Goal: Task Accomplishment & Management: Complete application form

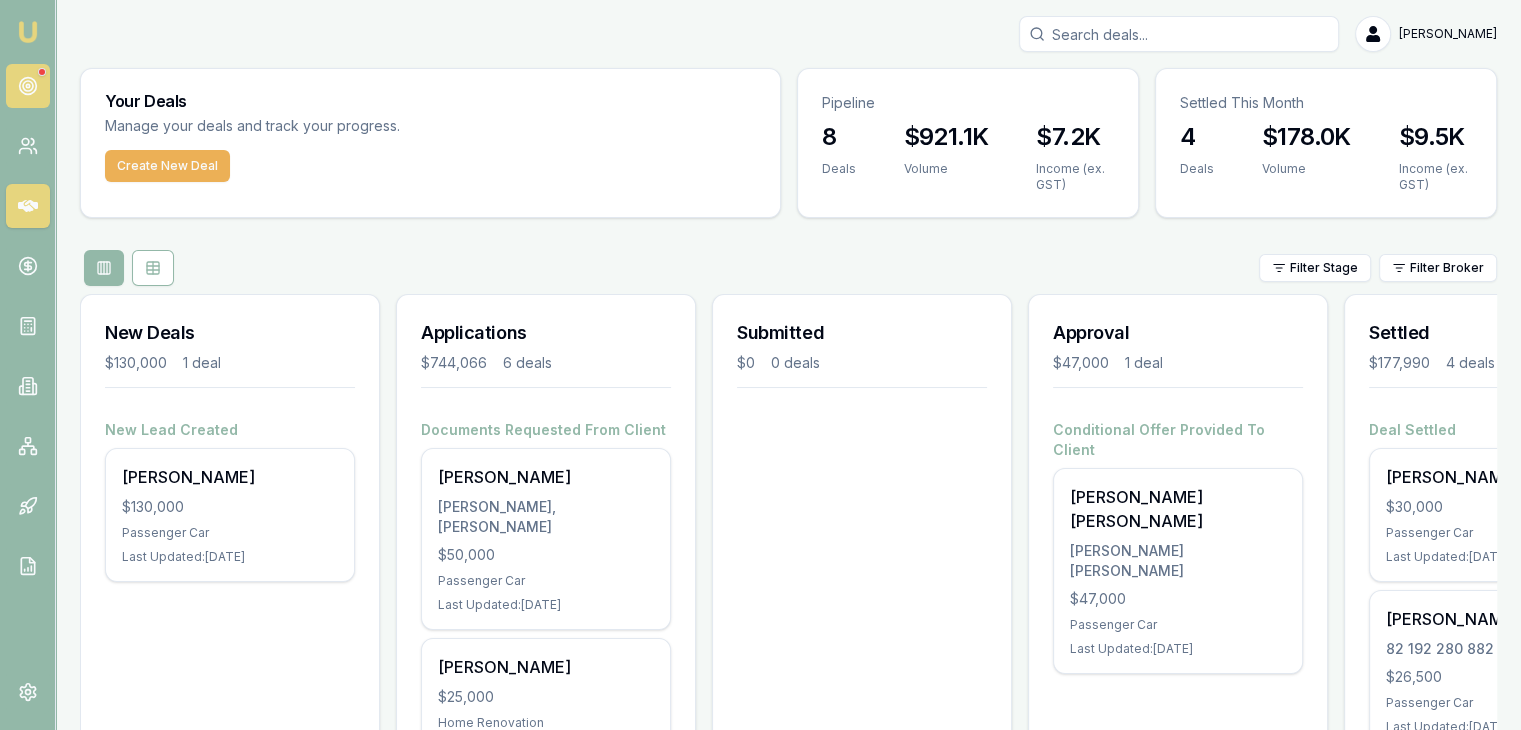
click at [33, 74] on link at bounding box center [28, 86] width 44 height 44
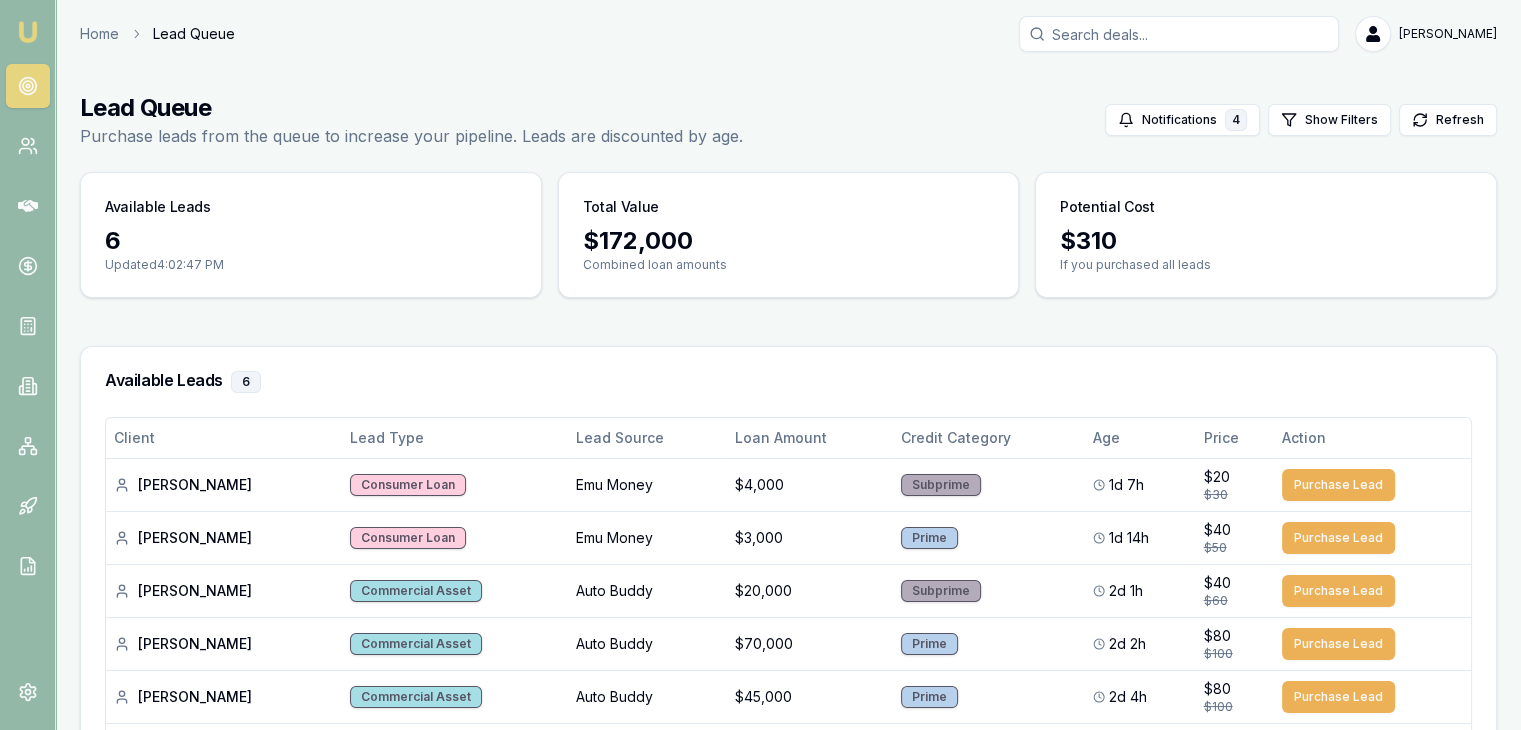
click at [32, 16] on link "Emu Broker" at bounding box center [28, 32] width 32 height 32
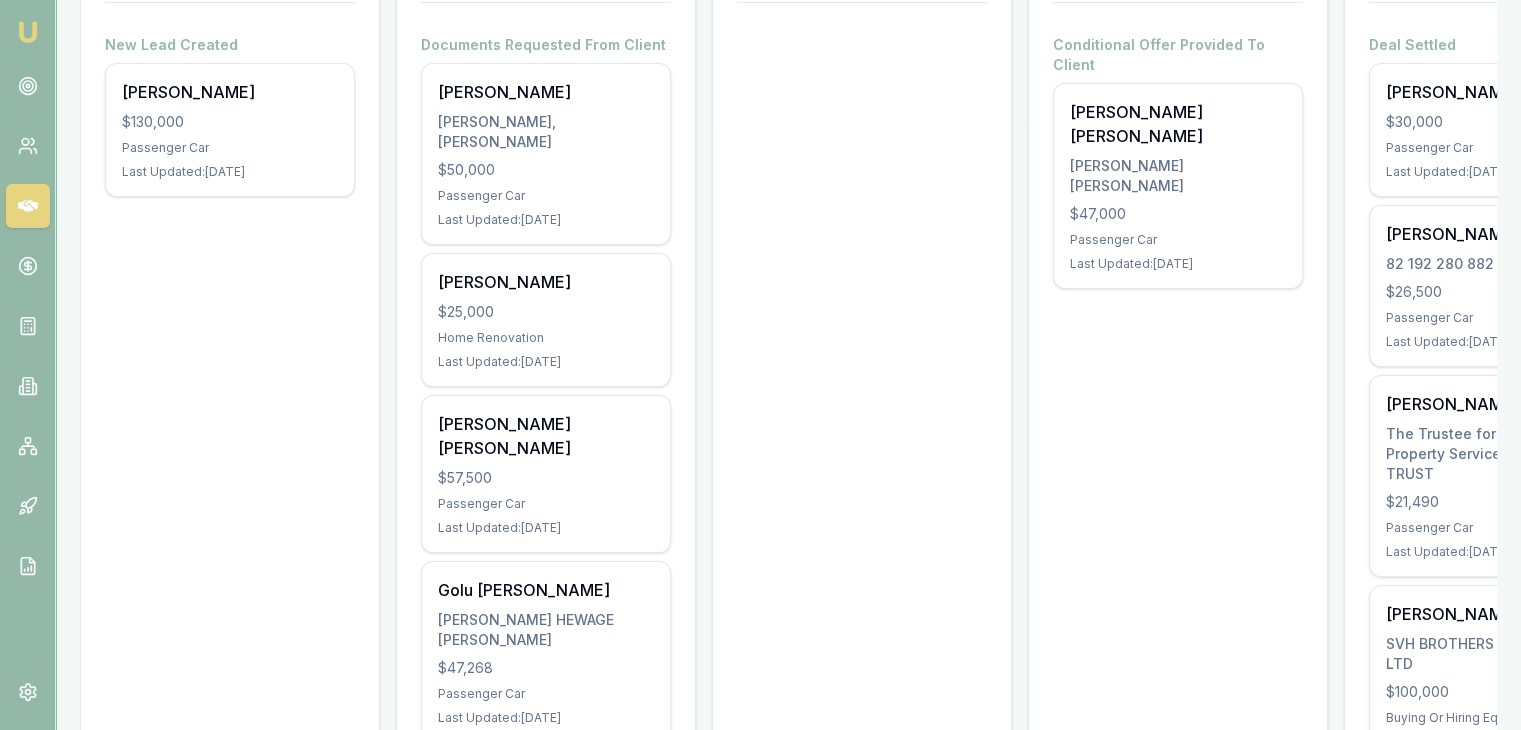
scroll to position [379, 0]
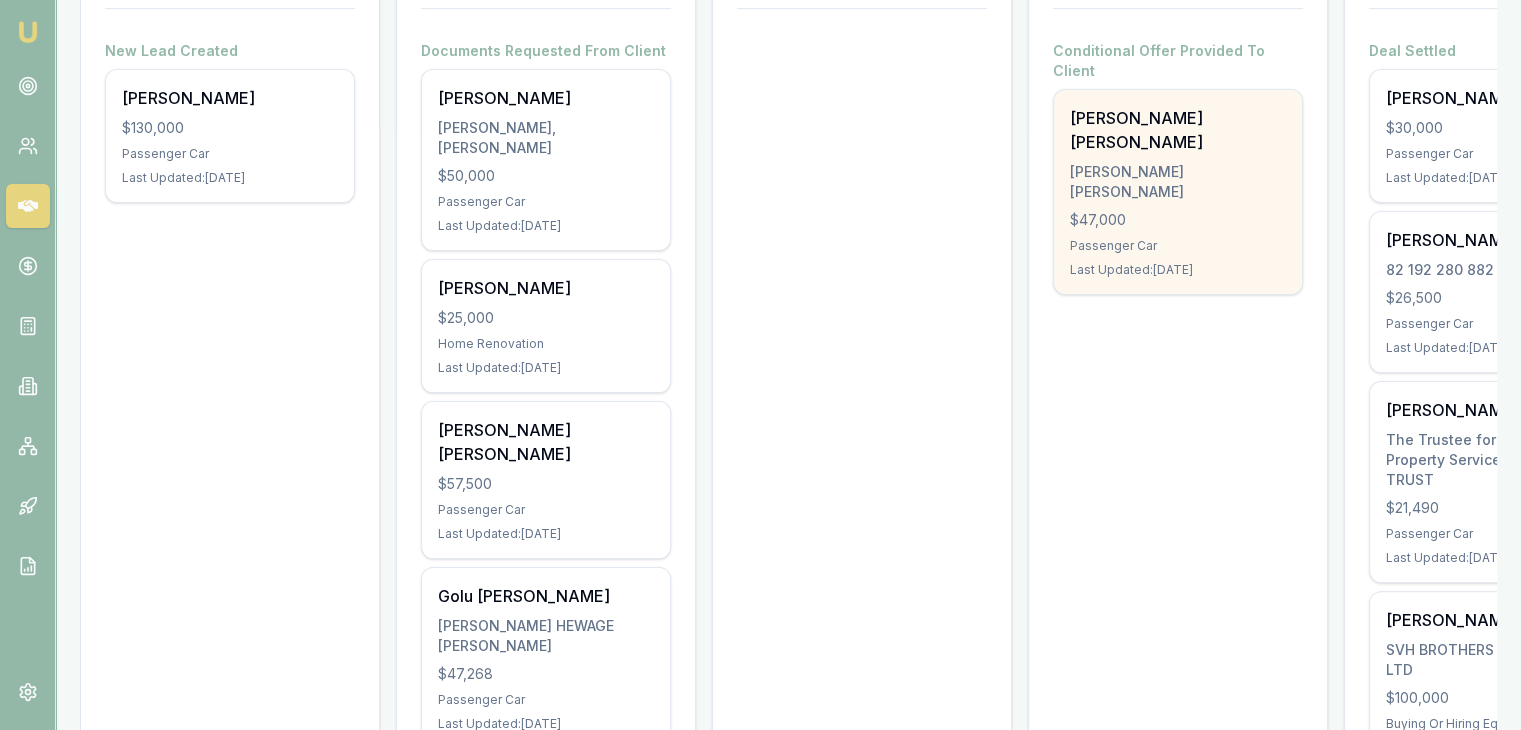
click at [1214, 211] on div "Kalpeshkumar Rameshbhai Patel PATEL, KALPESHKUMAR RAMESHBHAI $47,000 Passenger …" at bounding box center [1178, 192] width 248 height 204
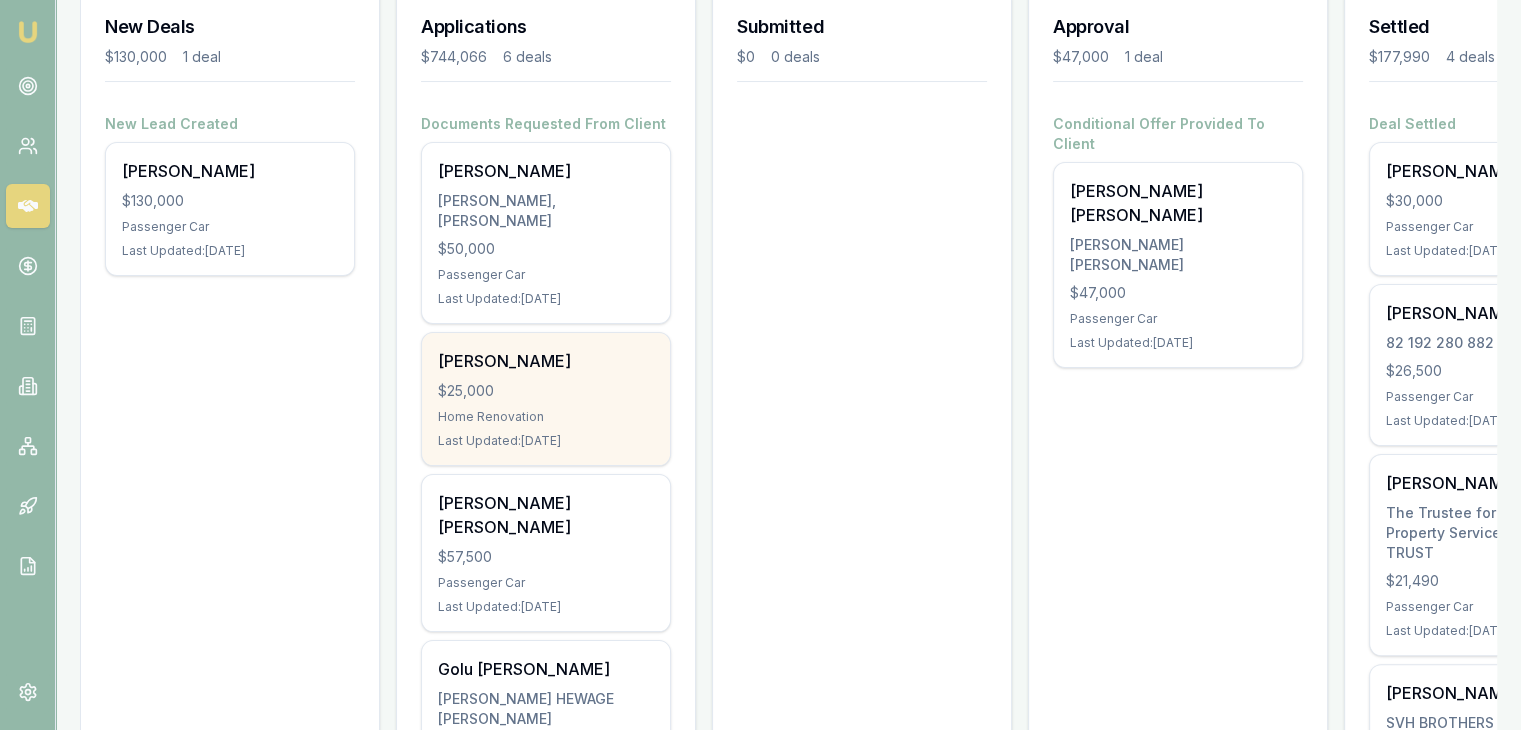
scroll to position [279, 0]
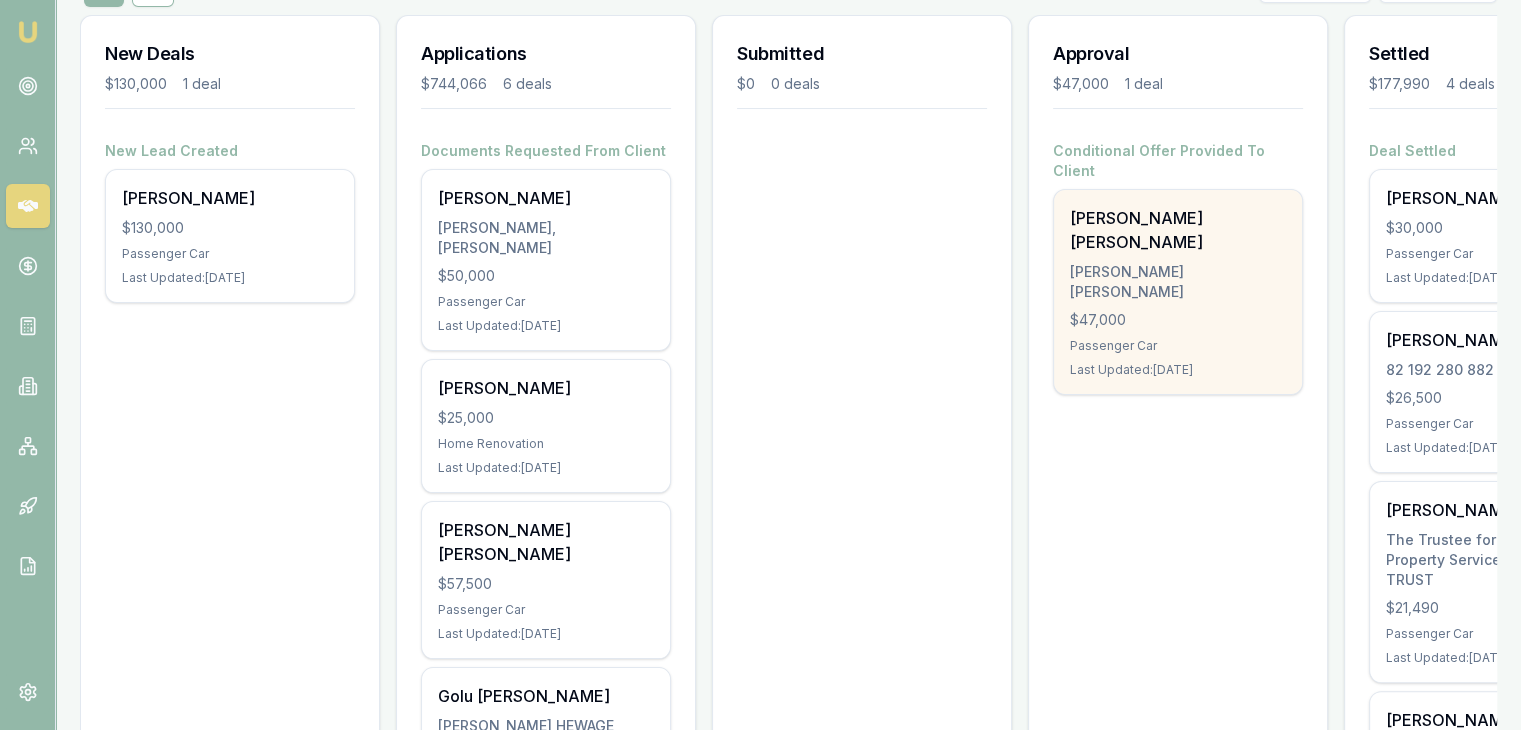
click at [1116, 310] on div "$47,000" at bounding box center [1178, 320] width 216 height 20
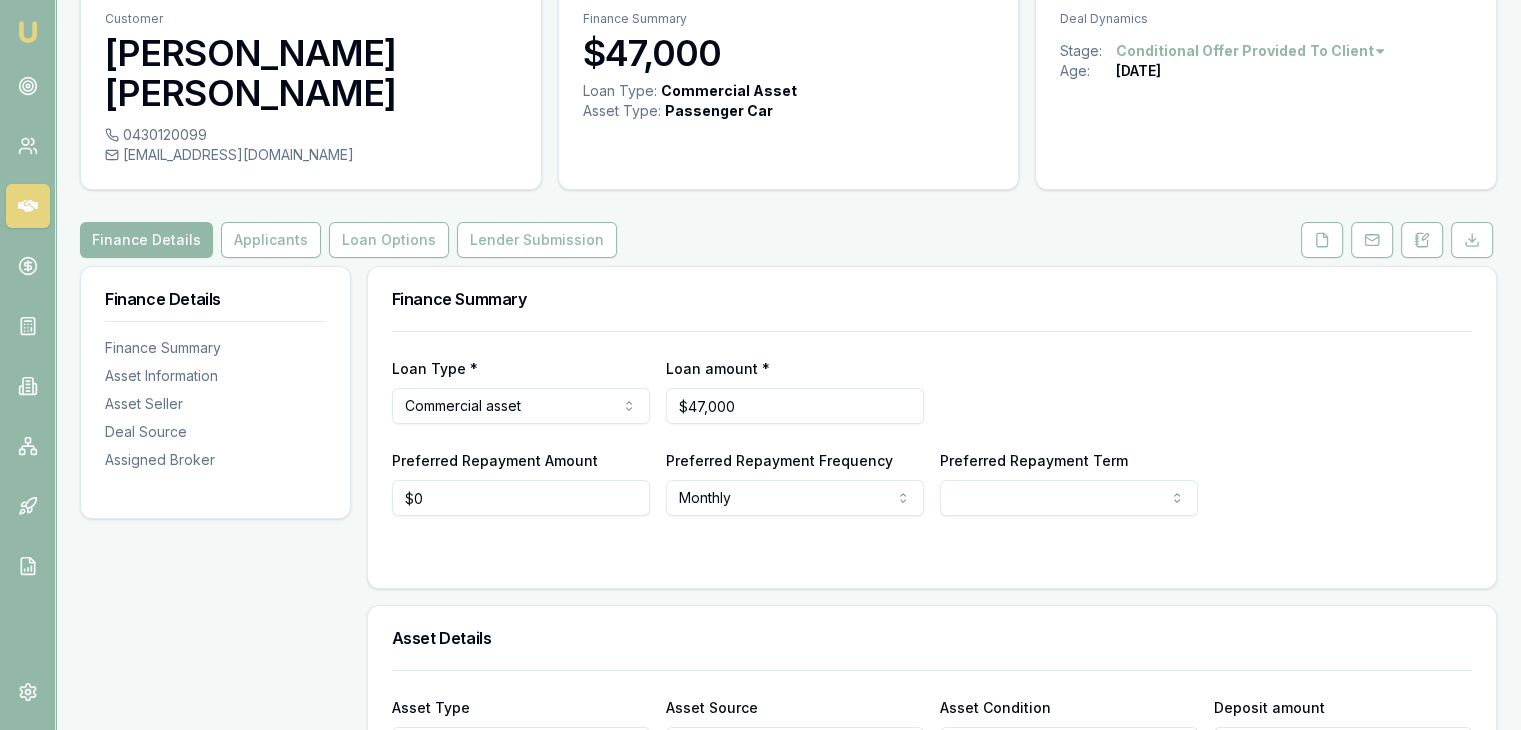
scroll to position [200, 0]
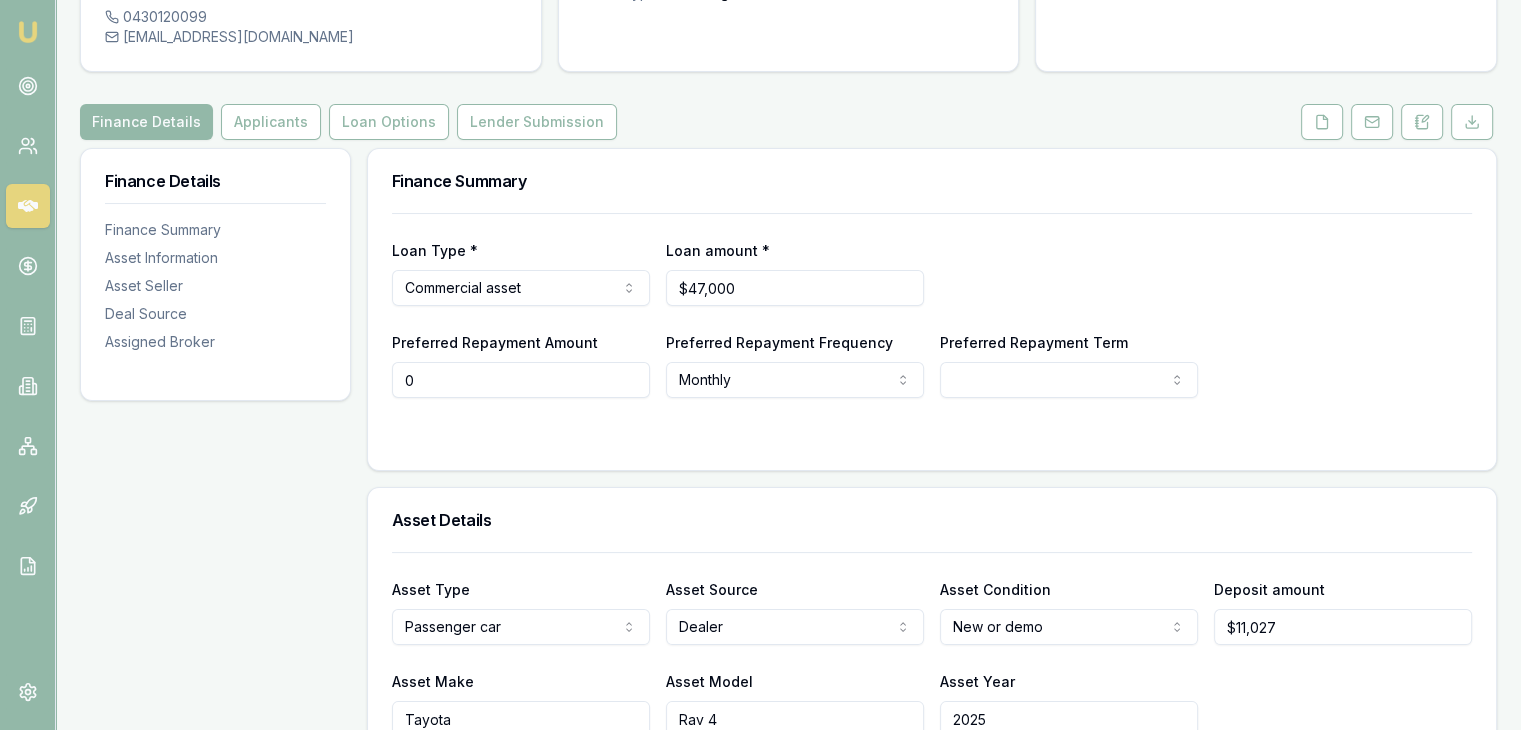
click at [543, 376] on input "0" at bounding box center [521, 380] width 258 height 36
type input "$0"
click at [296, 136] on button "Applicants" at bounding box center [271, 122] width 100 height 36
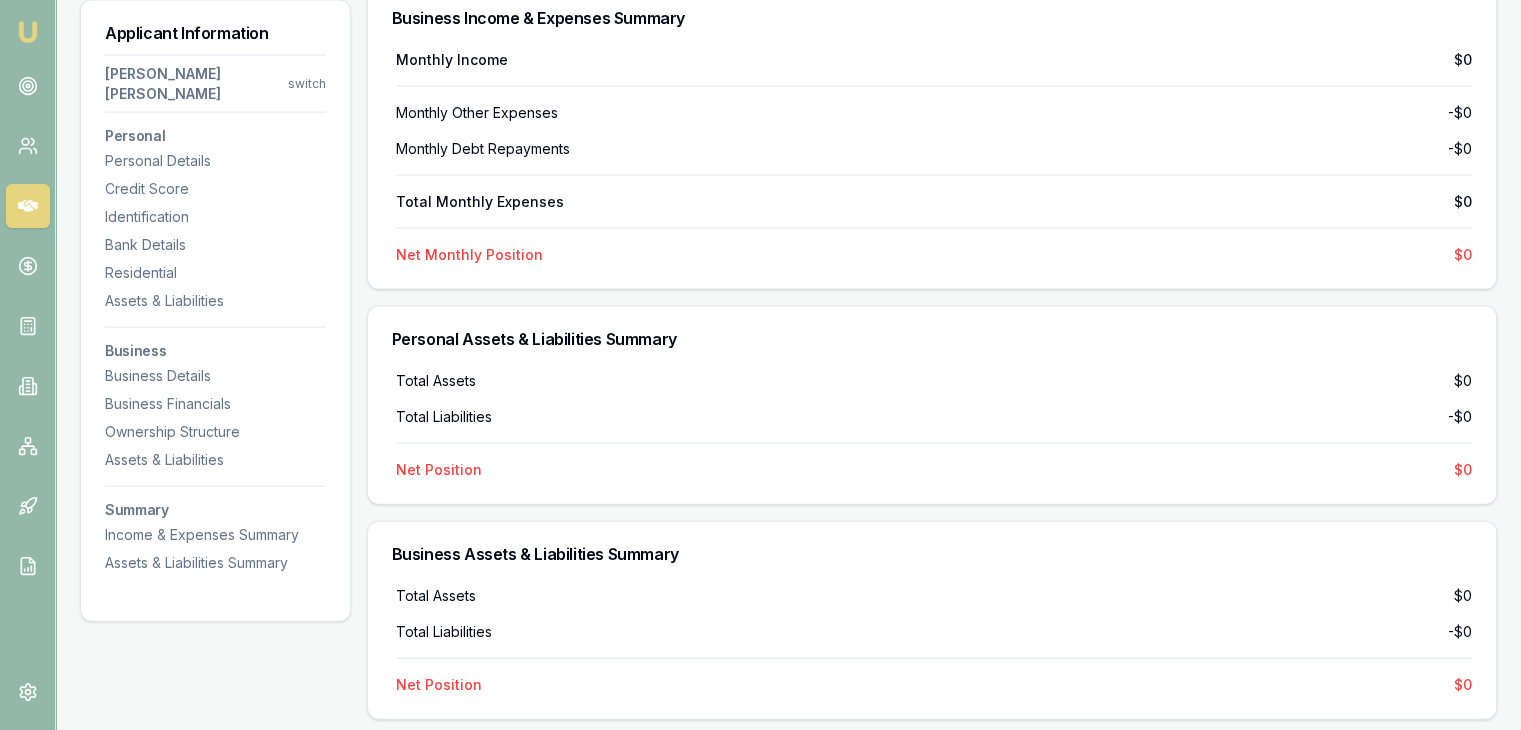
scroll to position [4268, 0]
click at [142, 167] on div "Personal Details" at bounding box center [215, 161] width 221 height 20
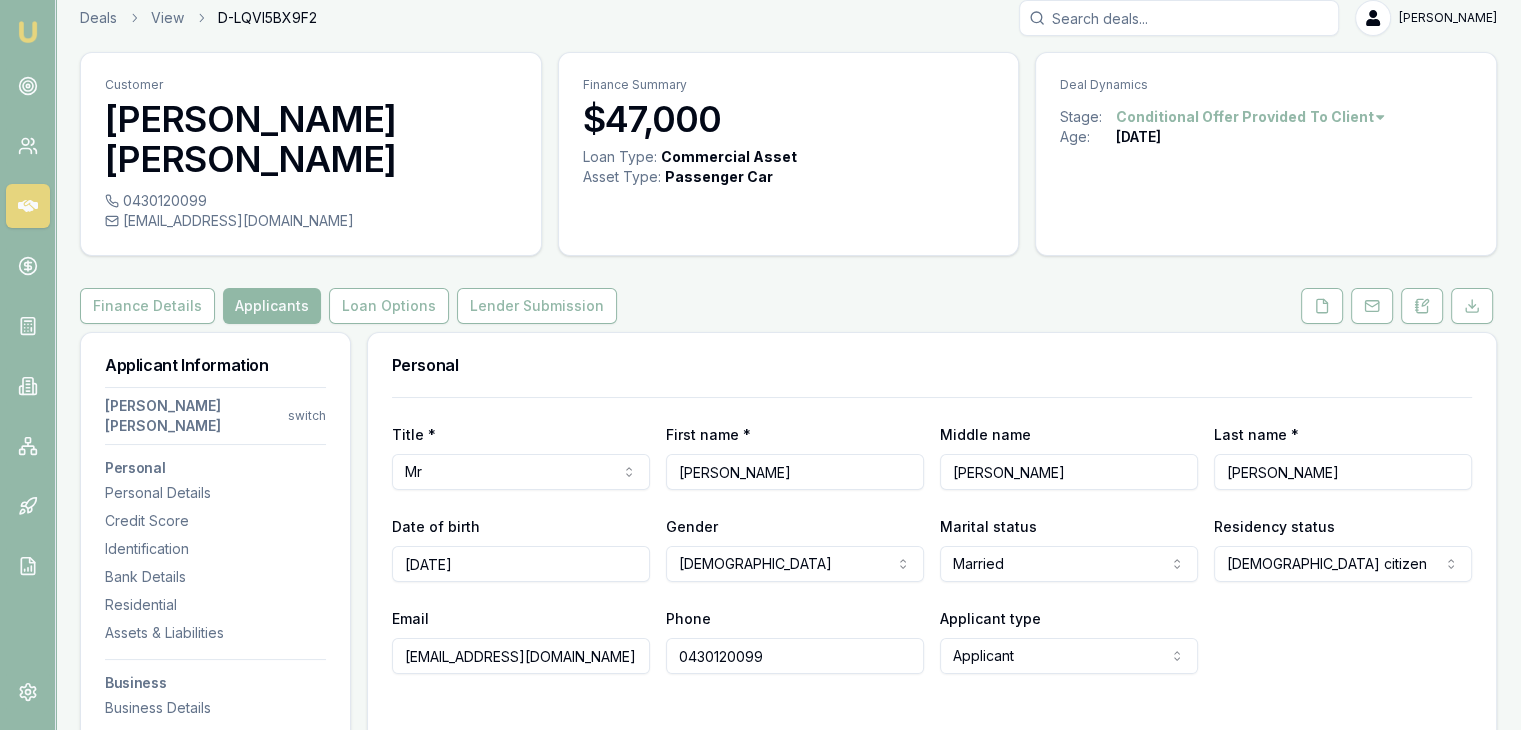
scroll to position [0, 0]
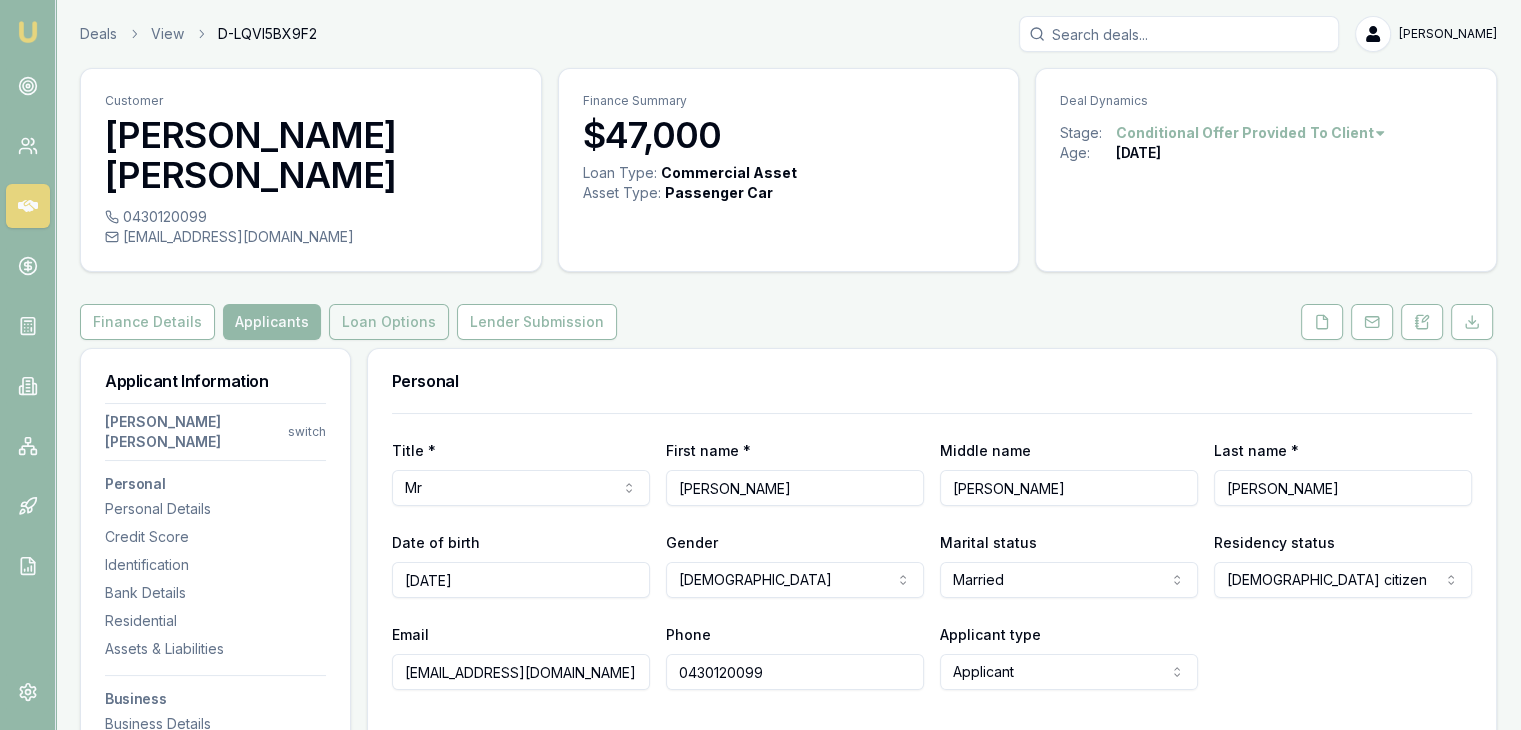
click at [370, 317] on button "Loan Options" at bounding box center [389, 322] width 120 height 36
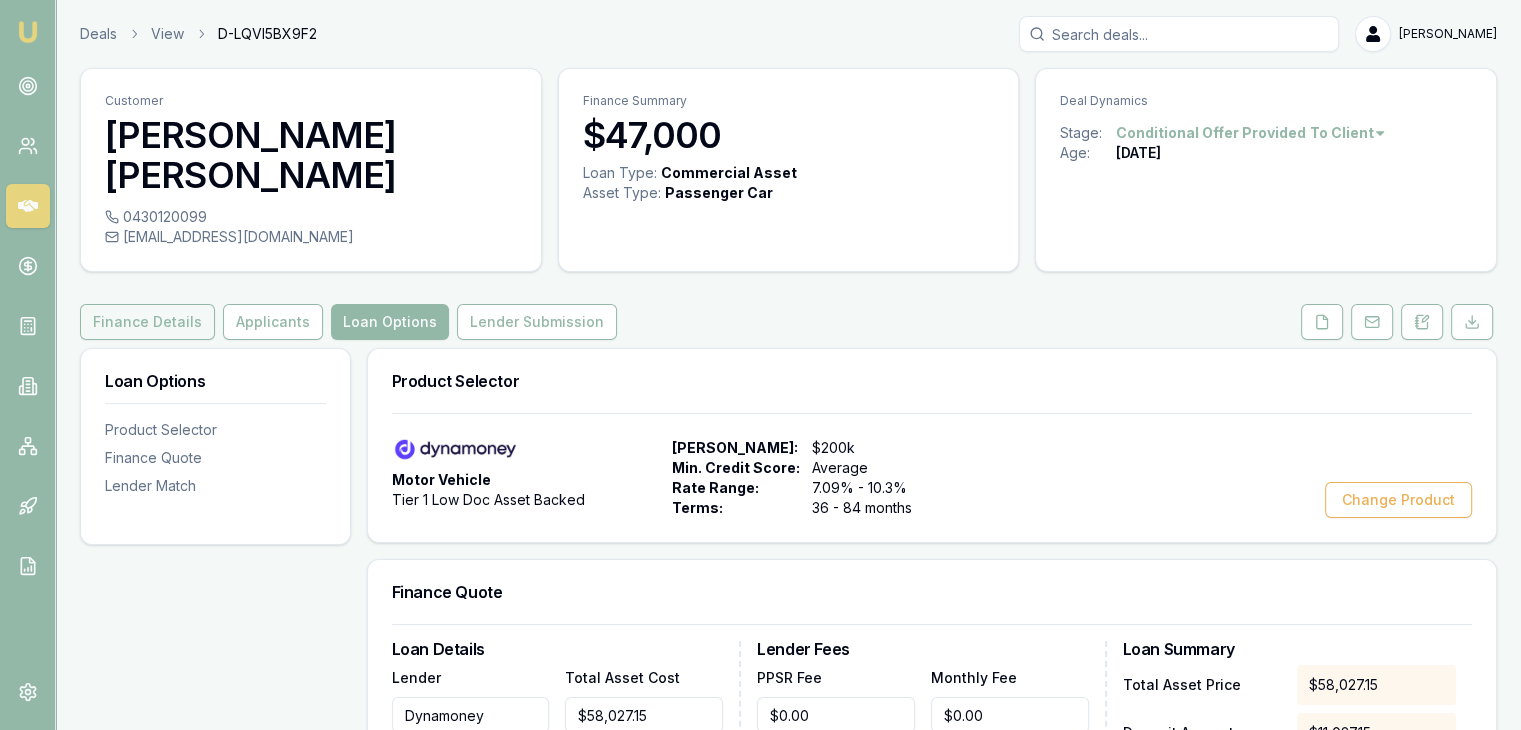
click at [184, 318] on button "Finance Details" at bounding box center [147, 322] width 135 height 36
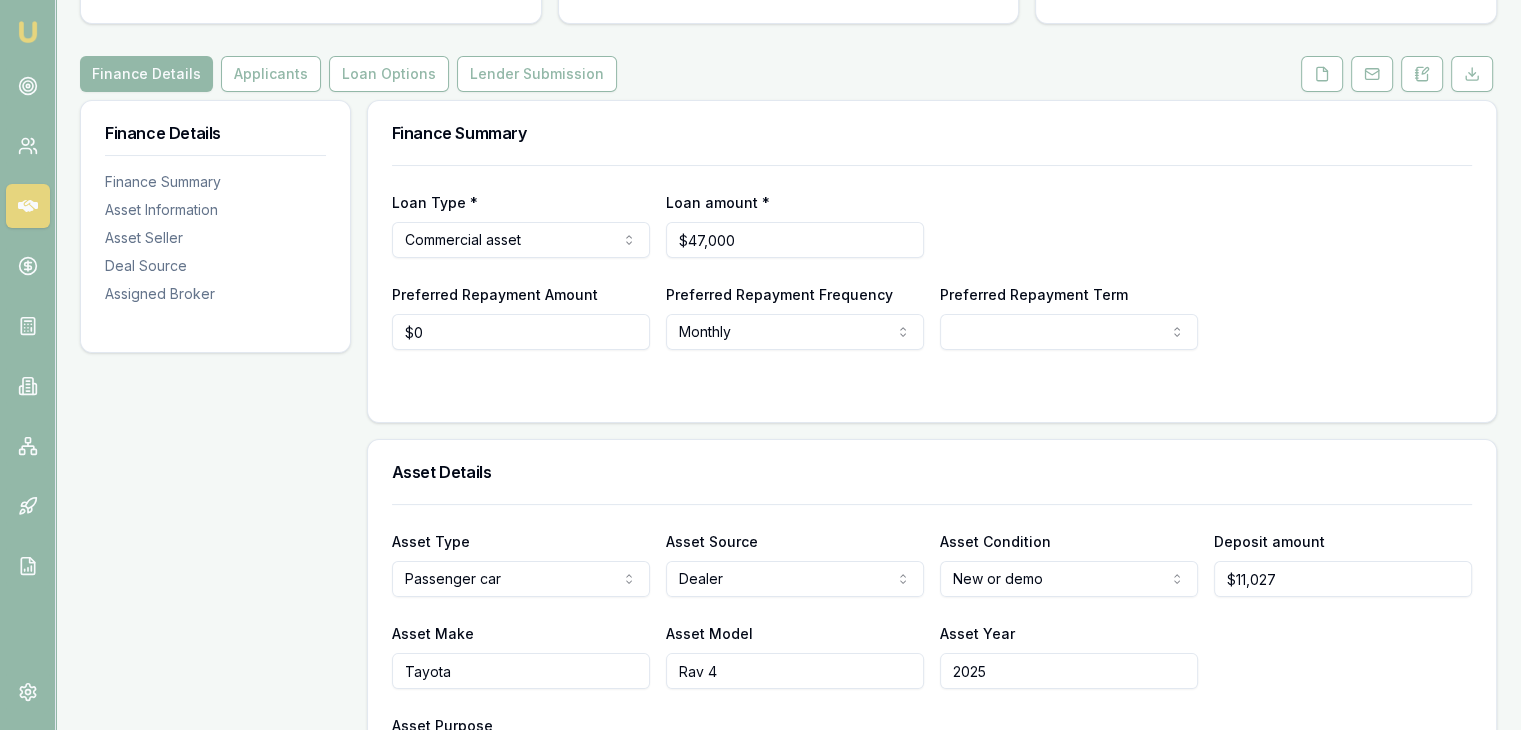
scroll to position [100, 0]
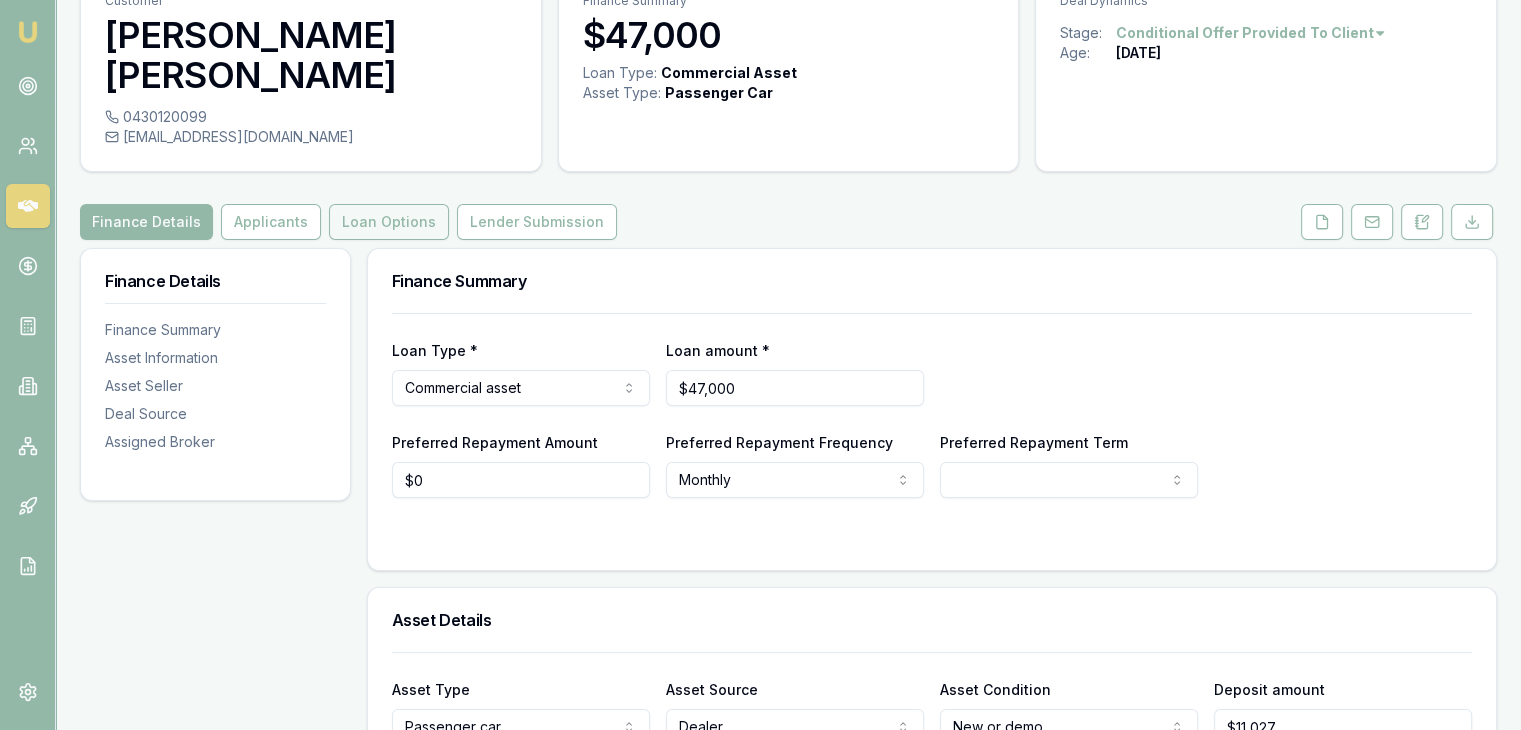
click at [340, 224] on button "Loan Options" at bounding box center [389, 222] width 120 height 36
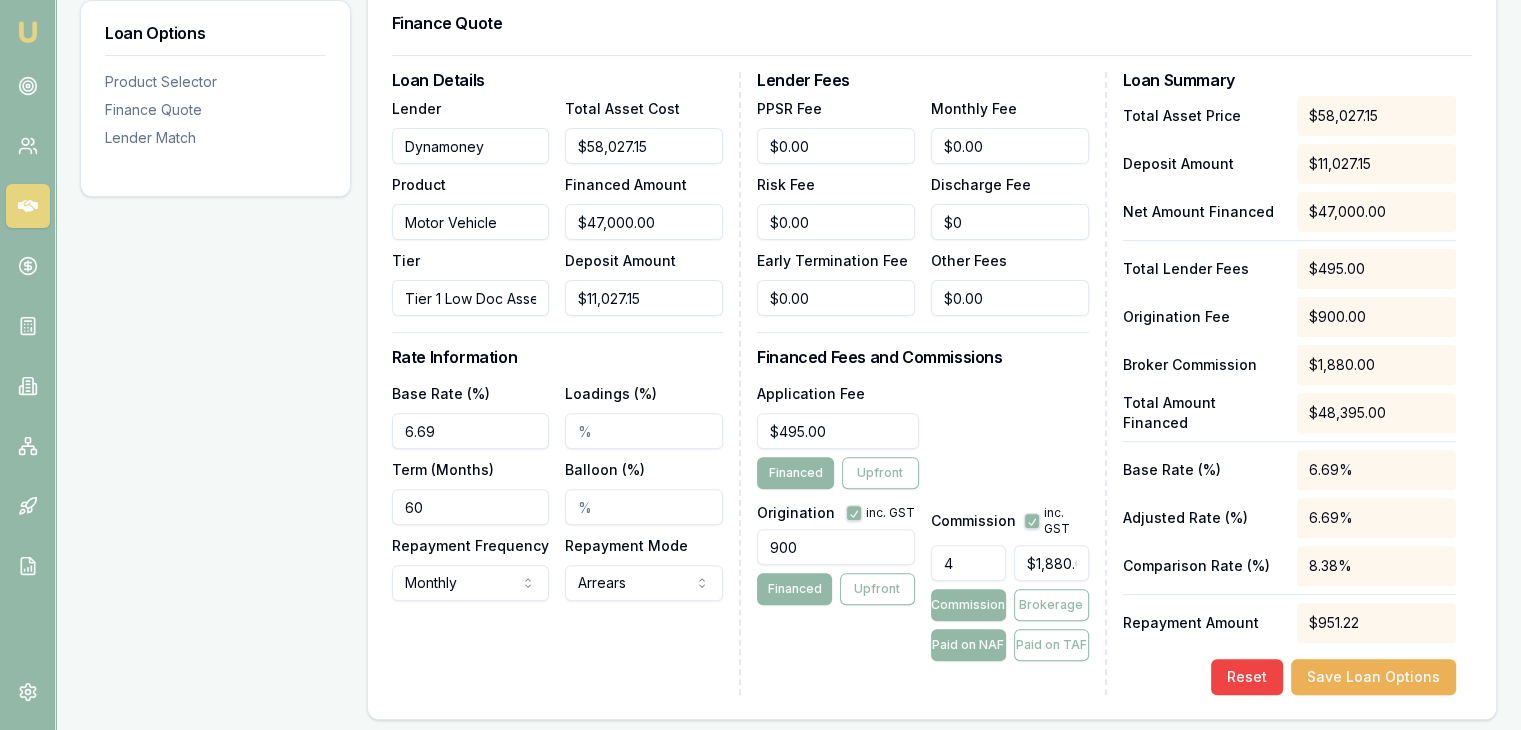
scroll to position [600, 0]
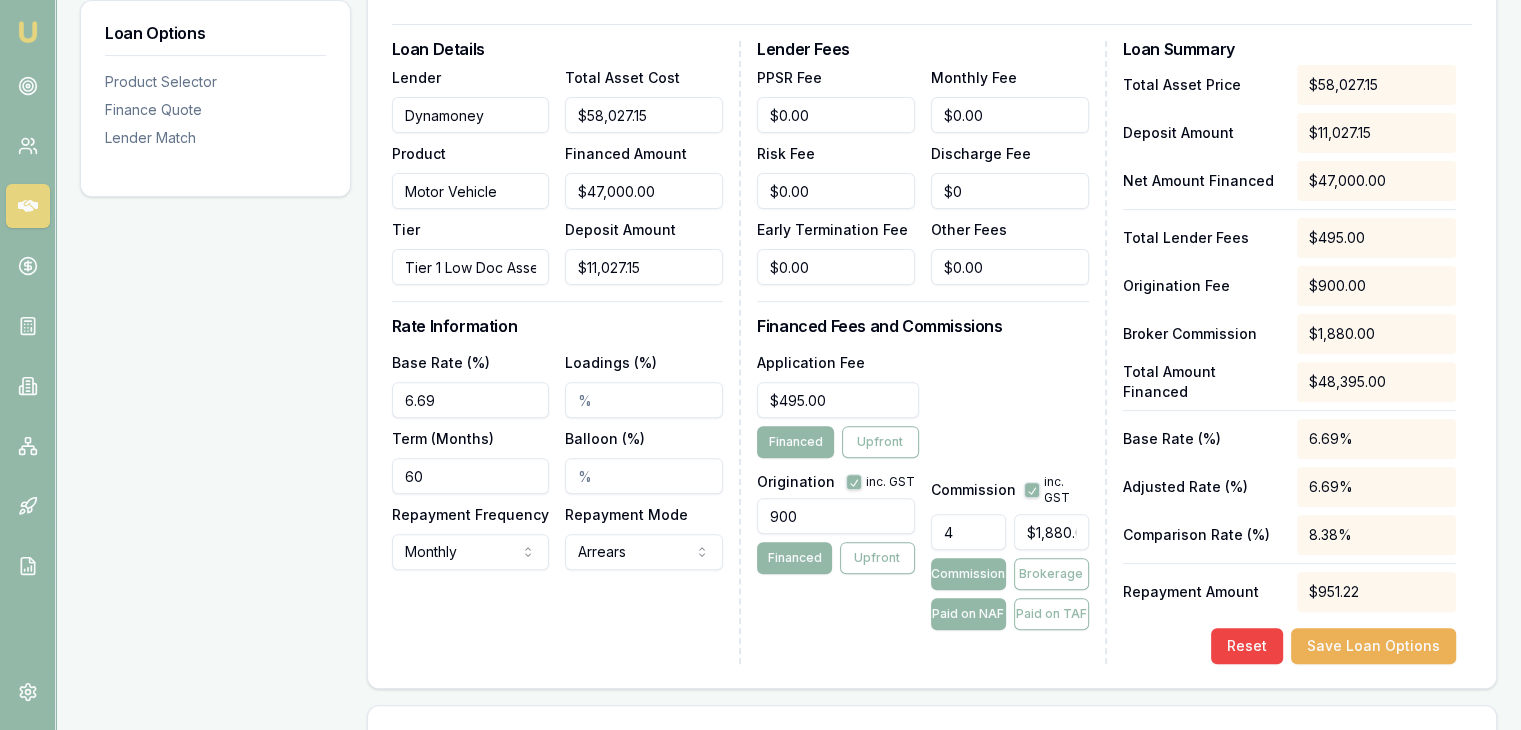
click at [608, 474] on input "Balloon (%)" at bounding box center [644, 476] width 158 height 36
click at [199, 577] on div "Loan Options Product Selector Finance Quote Lender Match" at bounding box center [215, 509] width 271 height 1523
click at [596, 481] on input "30.00%" at bounding box center [644, 476] width 158 height 36
click at [538, 613] on div "Loan Details Lender Dynamoney Product Motor Vehicle Tier Tier 1 Low Doc Asset B…" at bounding box center [566, 352] width 349 height 623
click at [592, 477] on input "35.00%" at bounding box center [644, 476] width 158 height 36
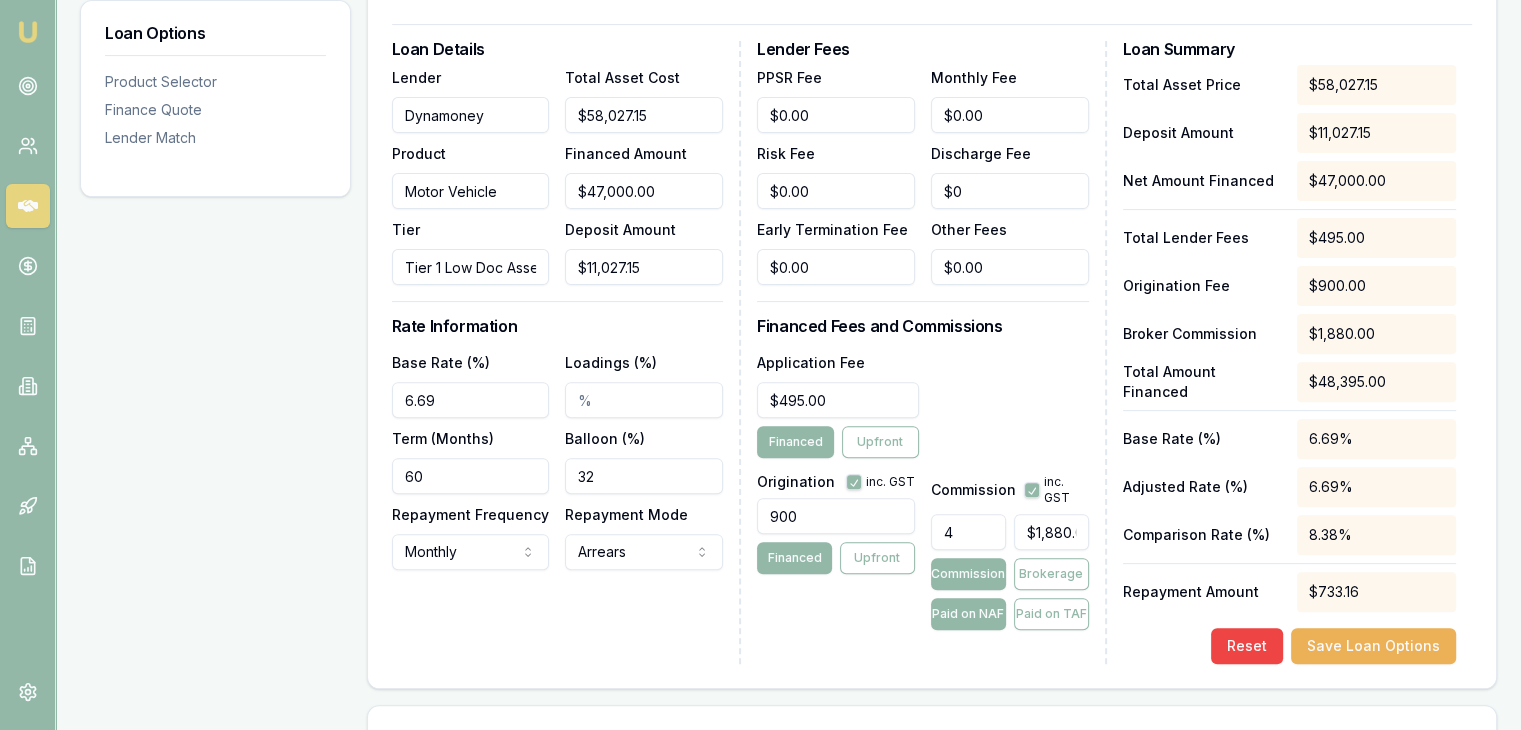
type input "32.00%"
click at [250, 489] on div "Loan Options Product Selector Finance Quote Lender Match" at bounding box center [215, 509] width 271 height 1523
click at [1344, 645] on button "Save Loan Options" at bounding box center [1373, 646] width 165 height 36
click at [1378, 320] on div "$1,880.00" at bounding box center [1376, 334] width 159 height 40
click at [960, 533] on input "4" at bounding box center [968, 532] width 75 height 36
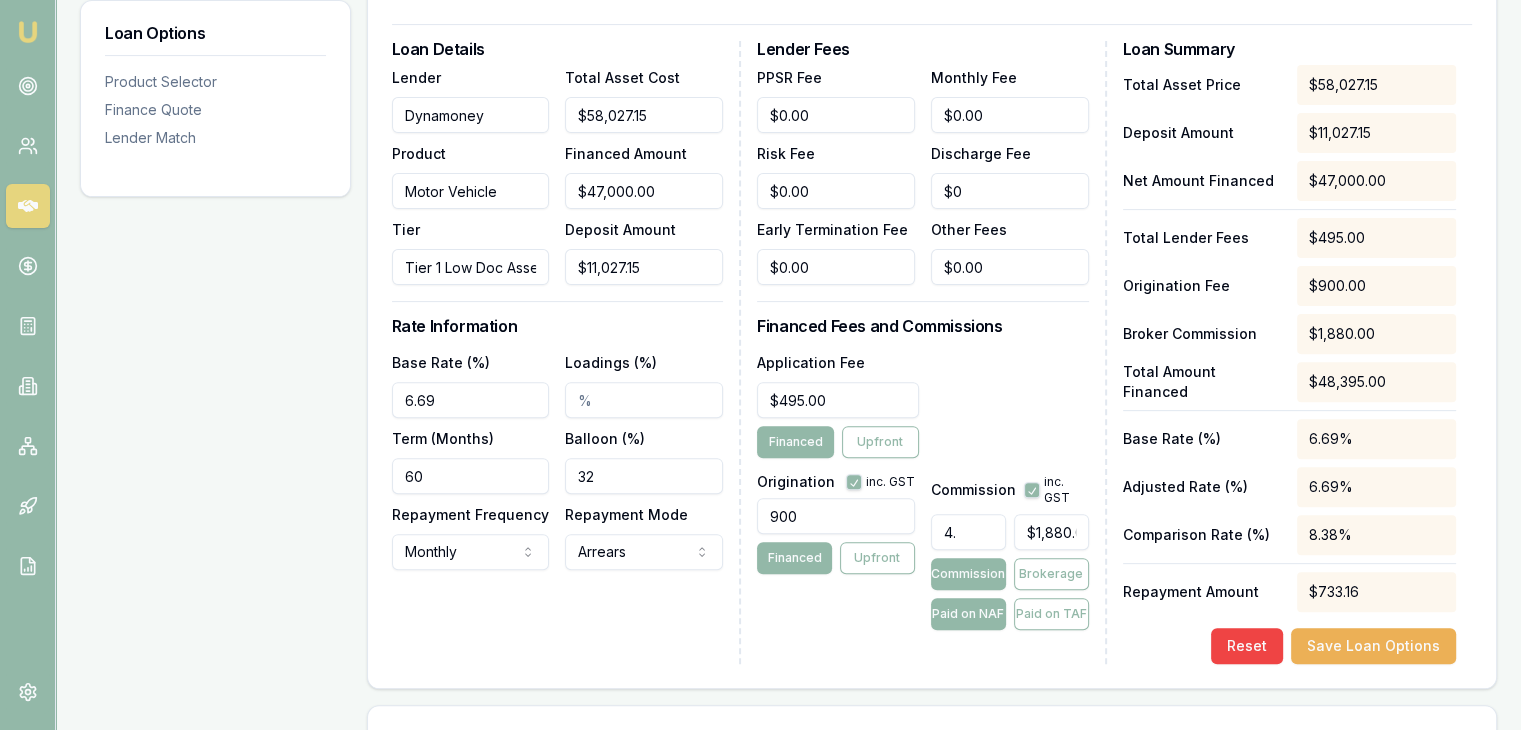
type input "4.2"
type input "$1,974.00"
type input "4"
type input "$1,880.00"
type input "40"
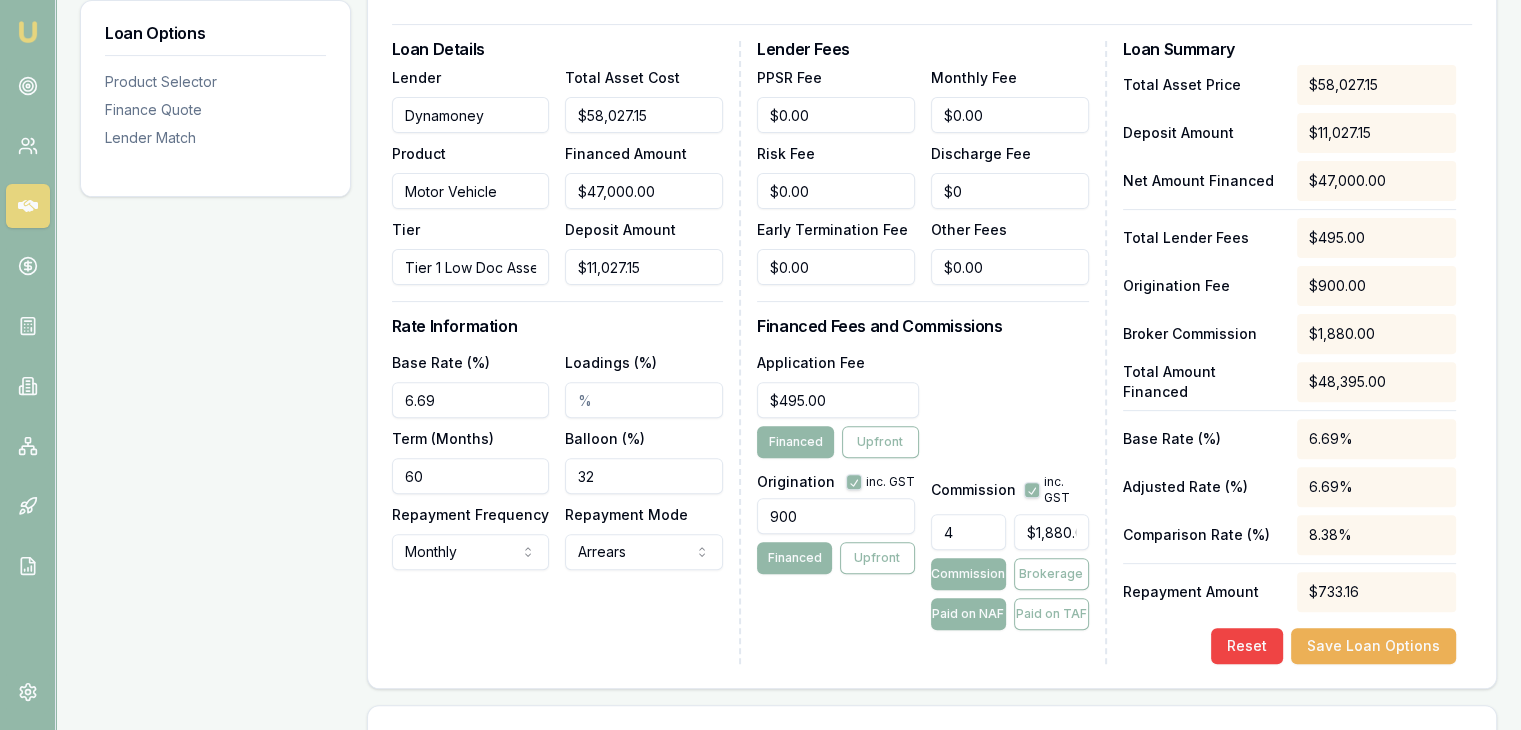
type input "$18,800.00"
type input "401"
type input "$188,470.00"
type input "40"
type input "$18,800.00"
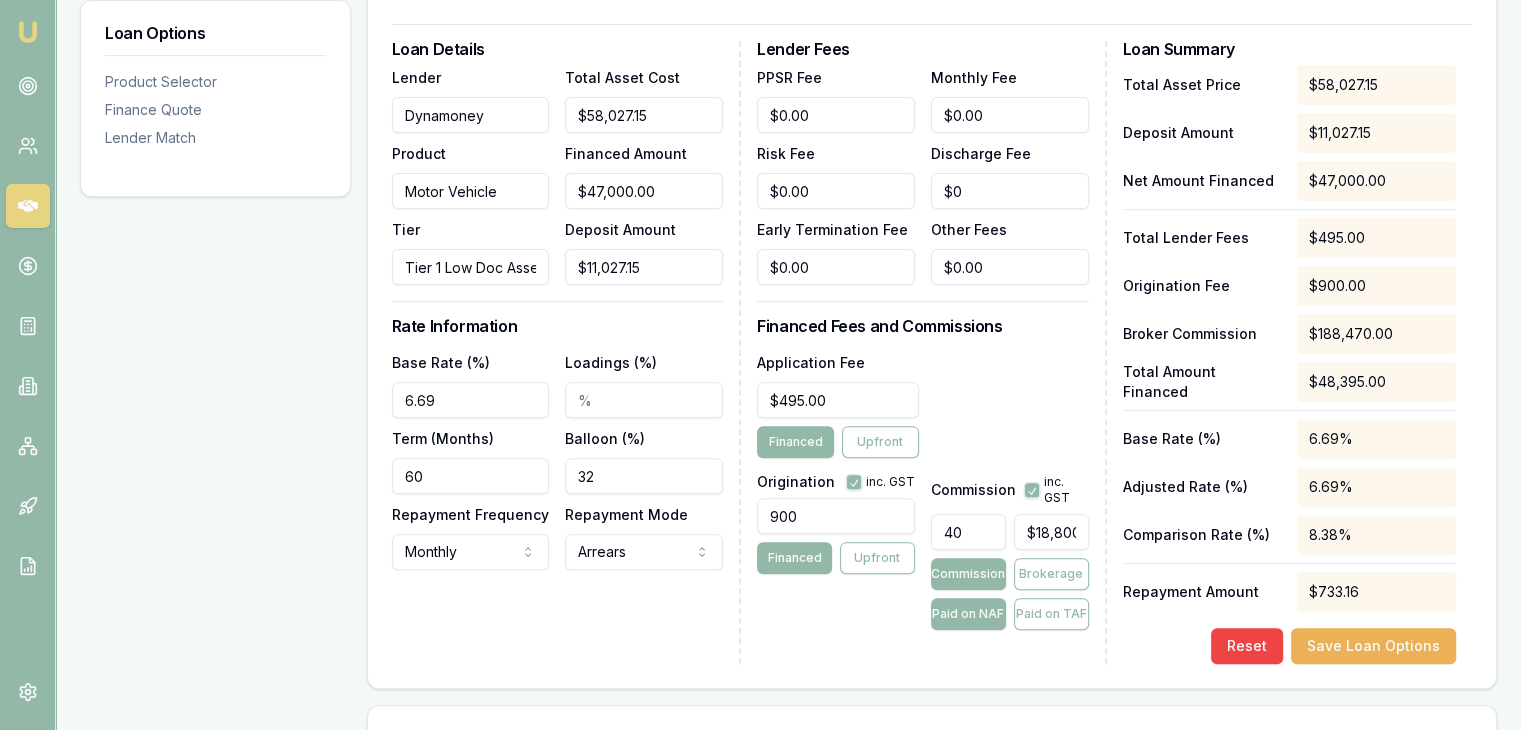
type input "4"
type input "$1,880.00"
type input "$0.00"
type input "4"
type input "$1,880.00"
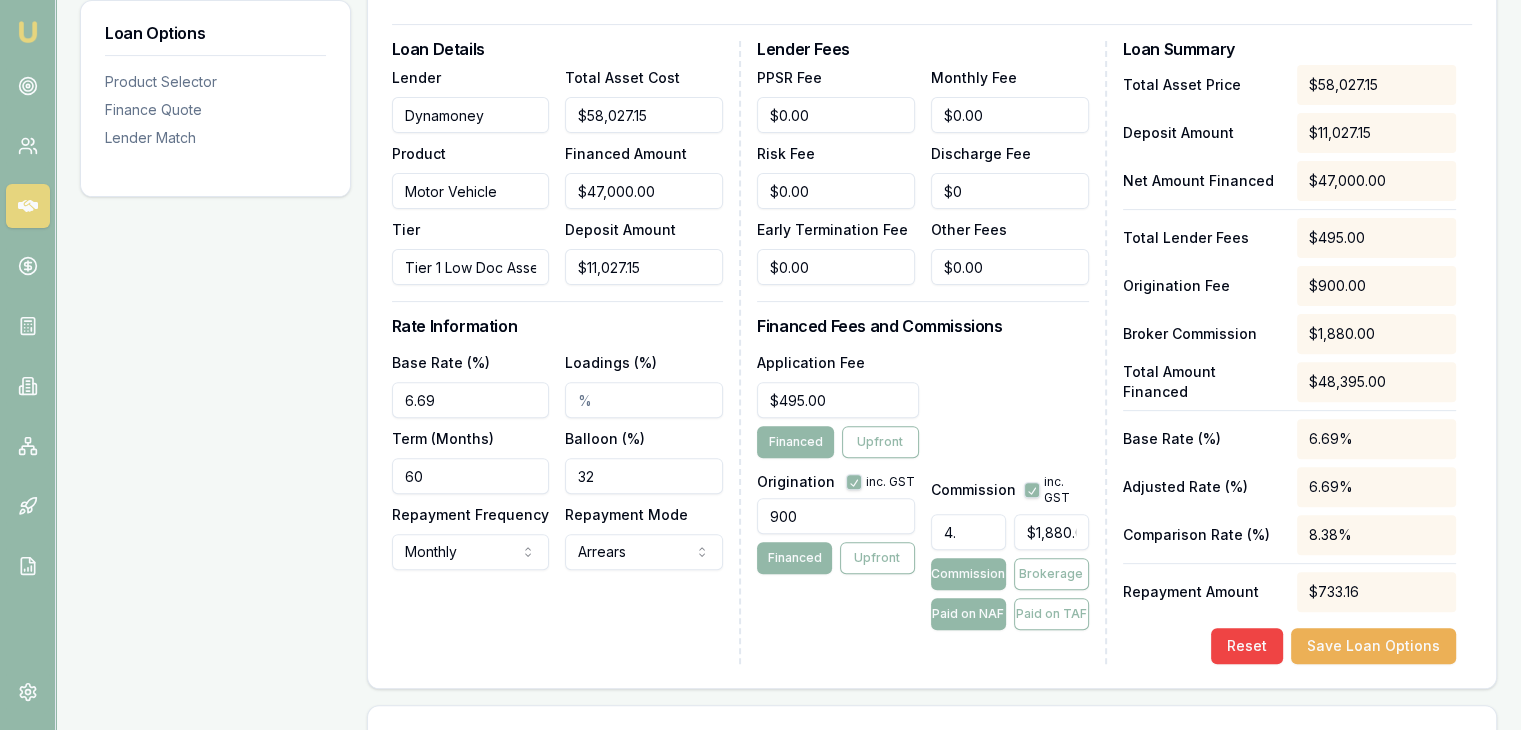
type input "4.1"
type input "$1,927.00"
type input "4"
type input "$1,880.00"
type input "40"
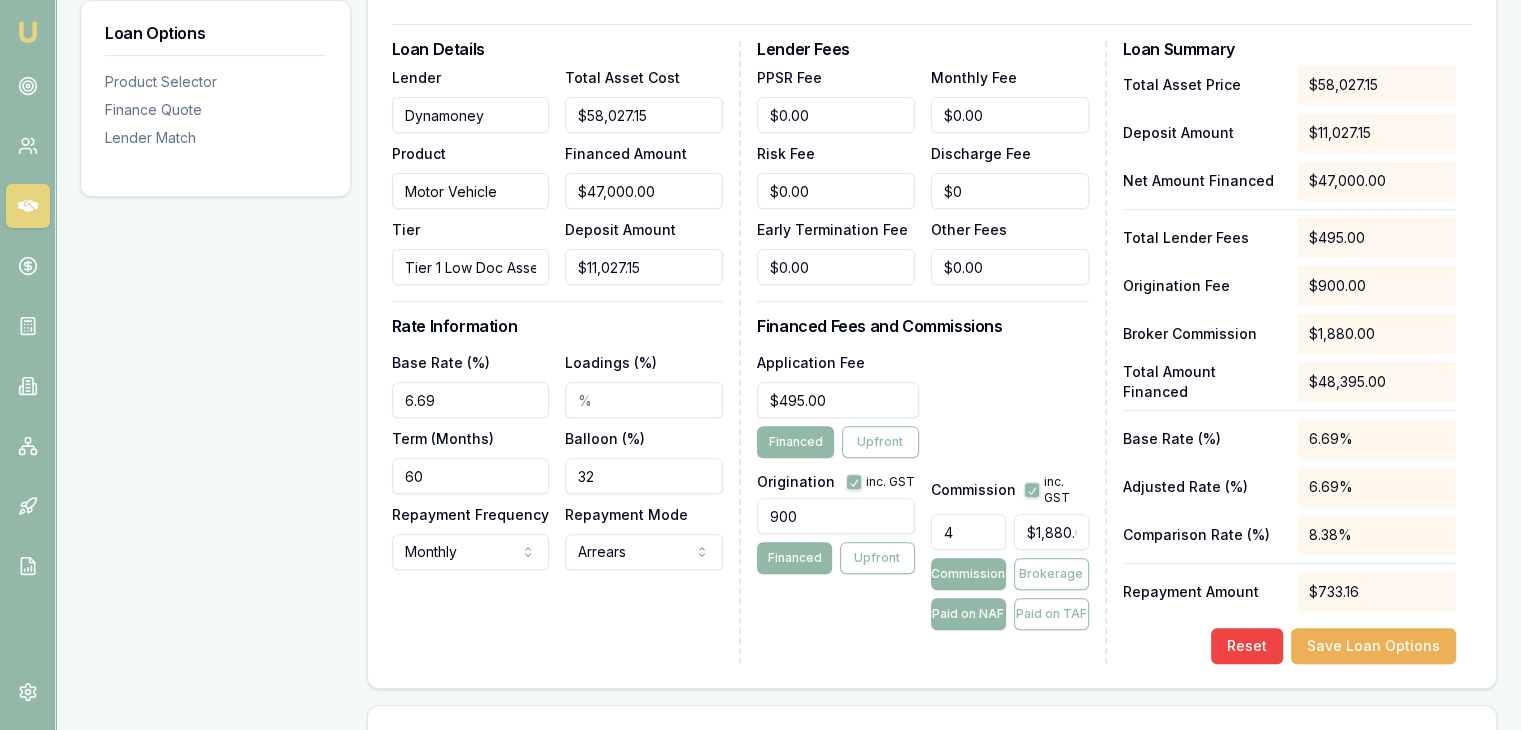
type input "$18,800.00"
type input "4"
type input "$1,880.00"
type input "4.07"
type input "$1,912.90"
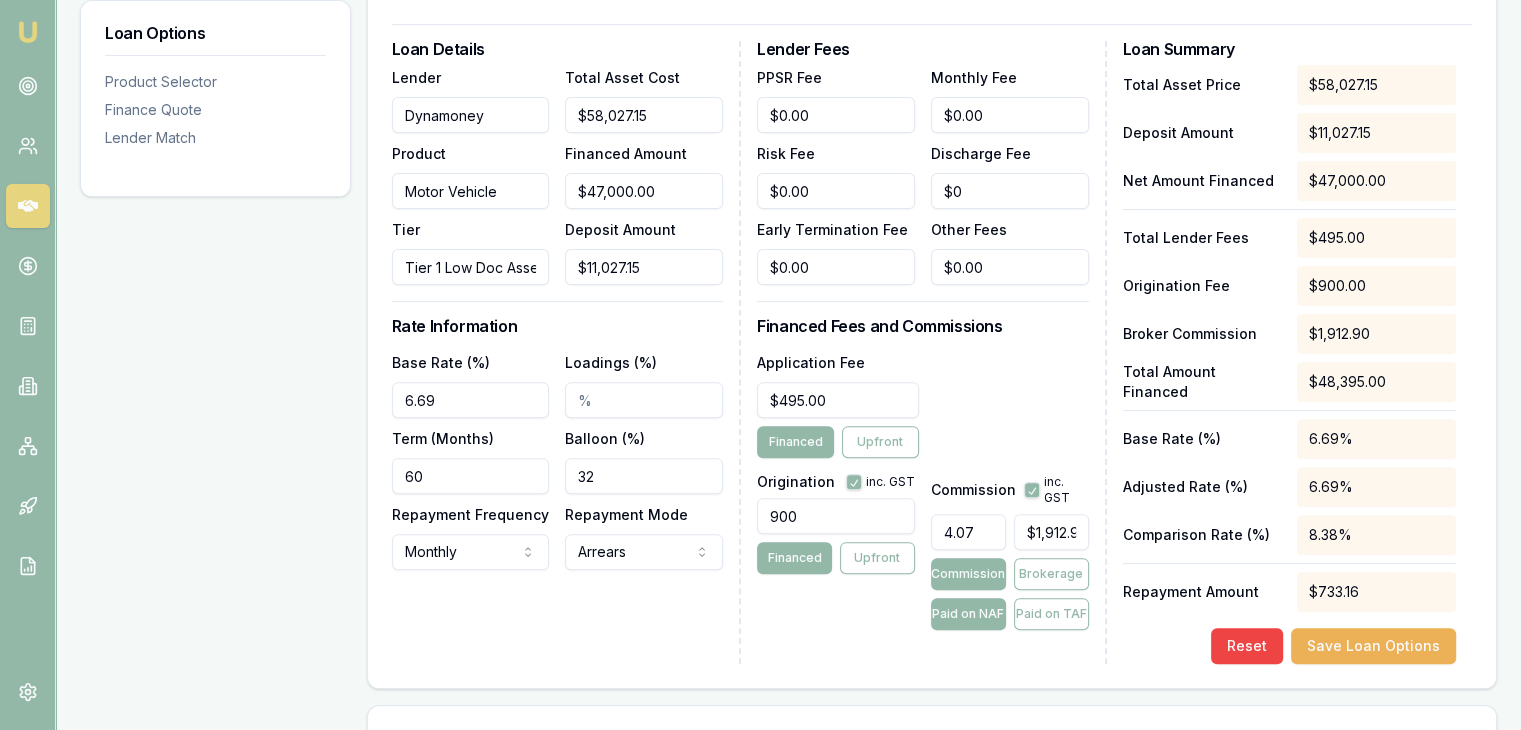
type input "4"
type input "$1,880.00"
type input "4.09"
type input "$1,922.30"
type input "4"
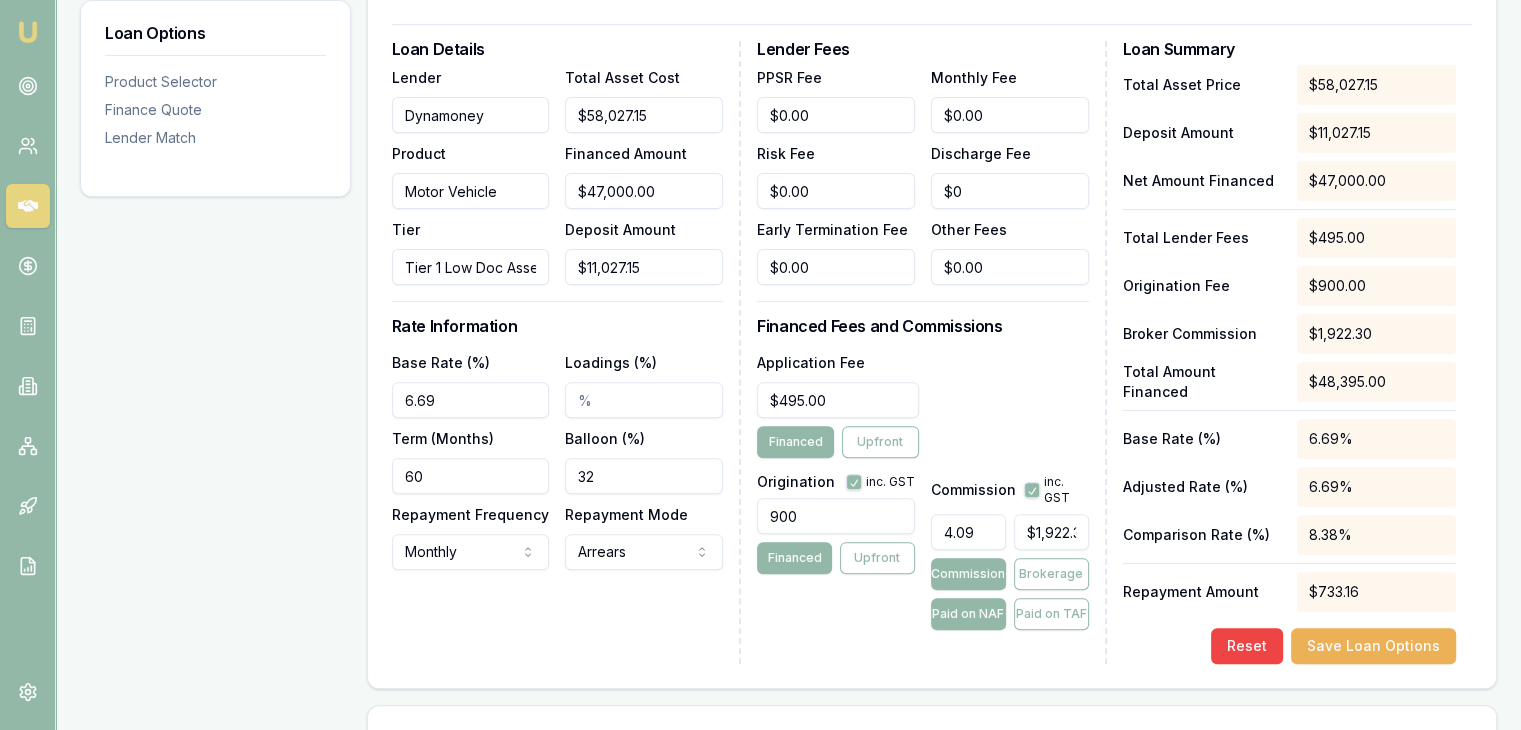
type input "$1,880.00"
type input "40"
type input "$18,800.00"
type input "401"
type input "$188,470.00"
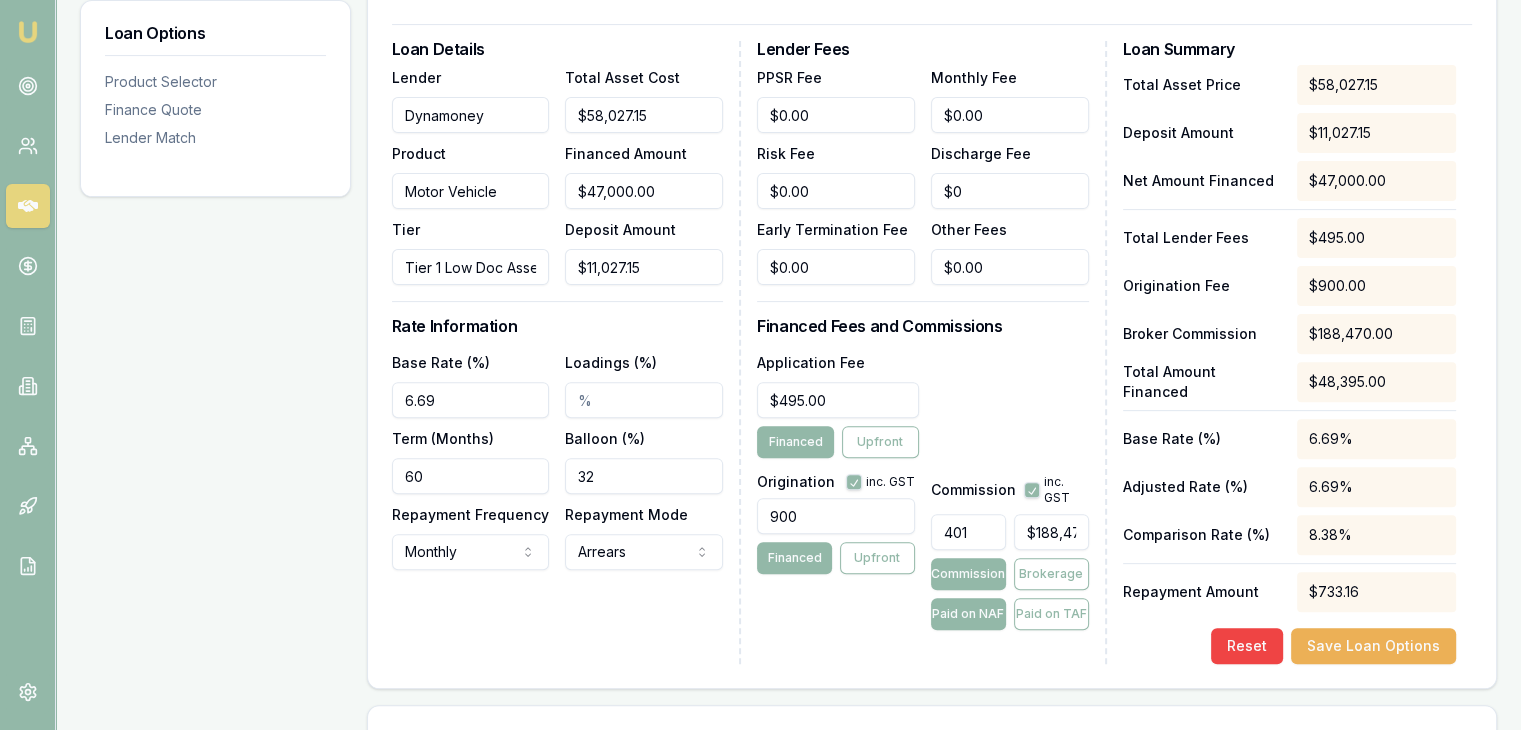
type input "40"
type input "$18,800.00"
type input "4"
type input "$1,880.00"
type input "4.1"
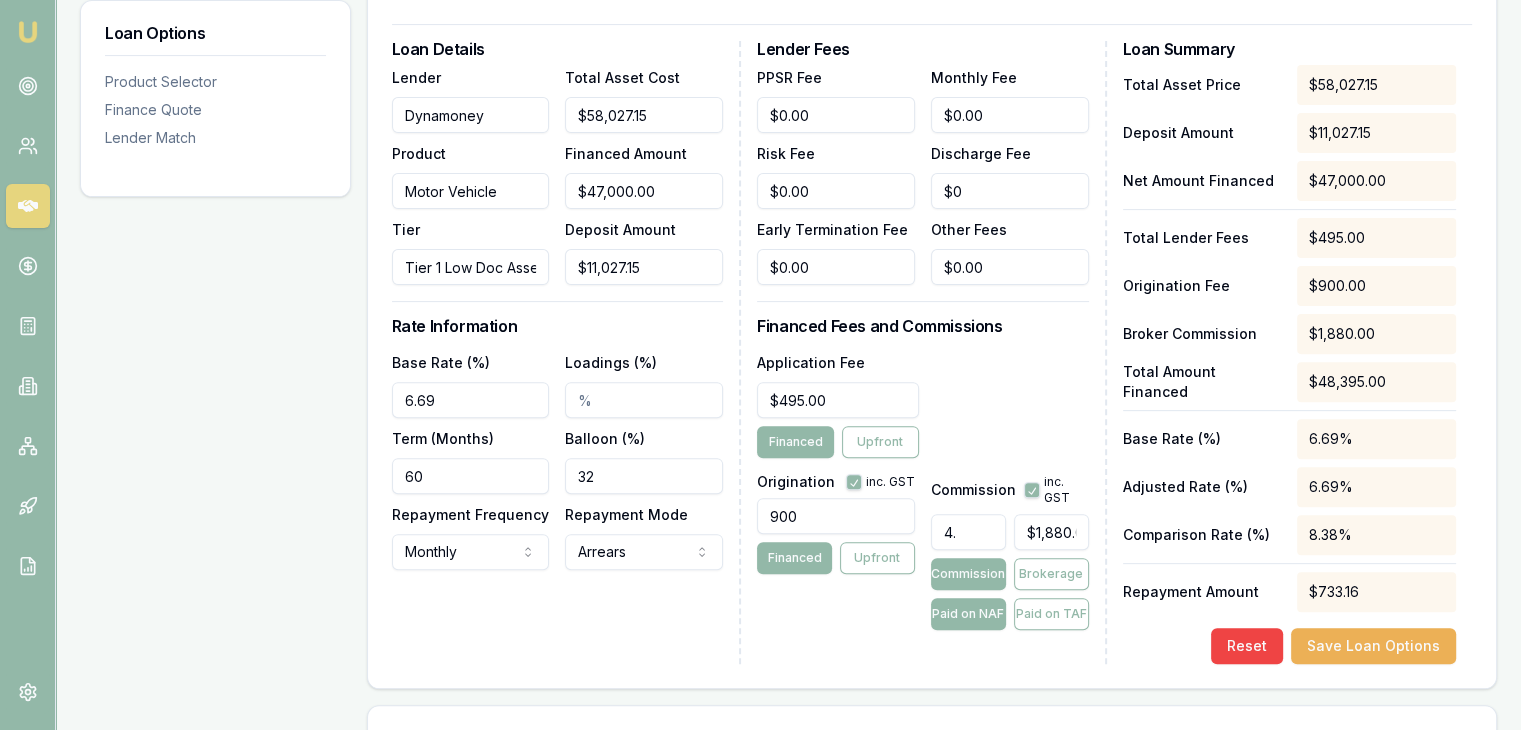
type input "$1,927.00"
type input "4.12"
type input "$1,936.40"
type input "4.1"
type input "$1,927.00"
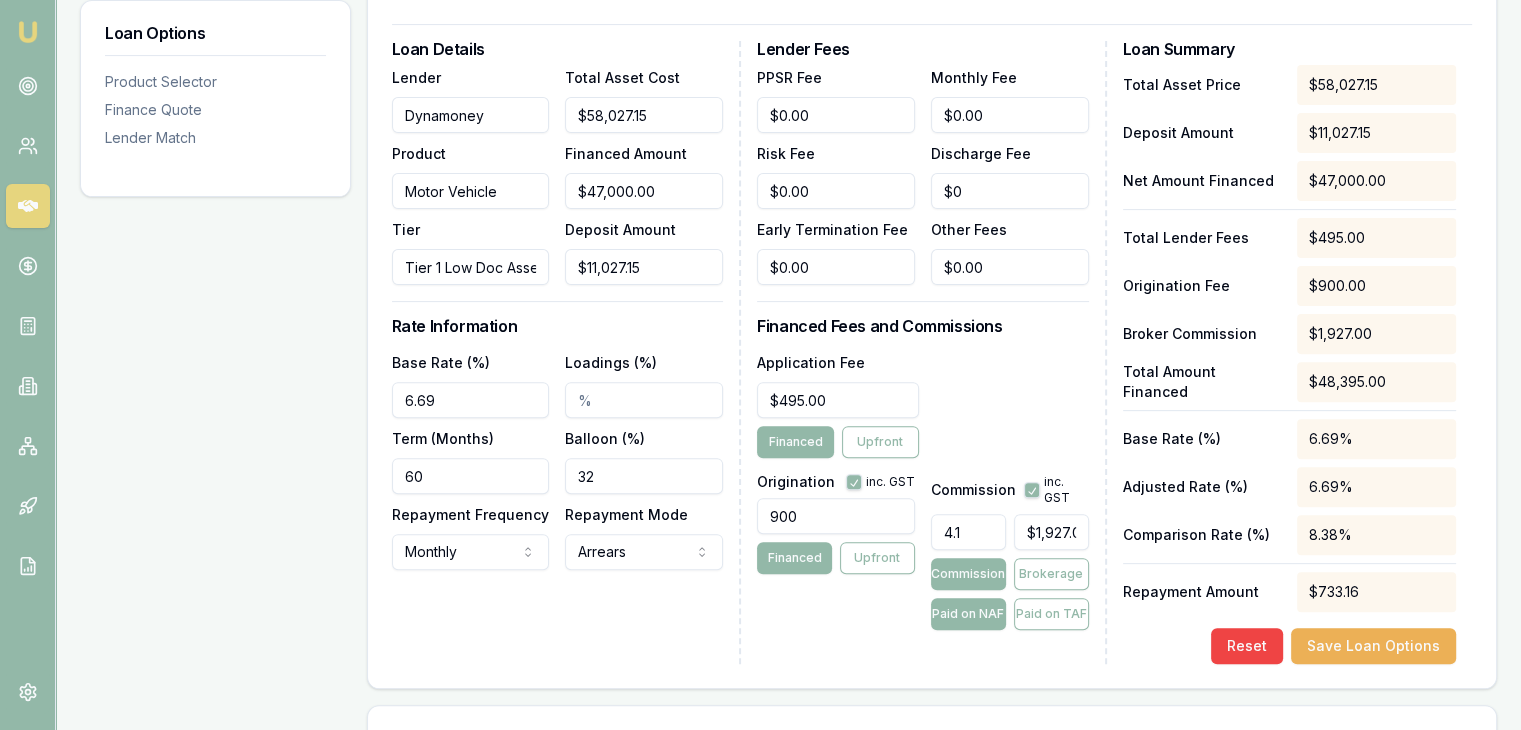
type input "4.11"
type input "$1,931.70"
type input "4.11%"
click at [1348, 645] on button "Save Loan Options" at bounding box center [1373, 646] width 165 height 36
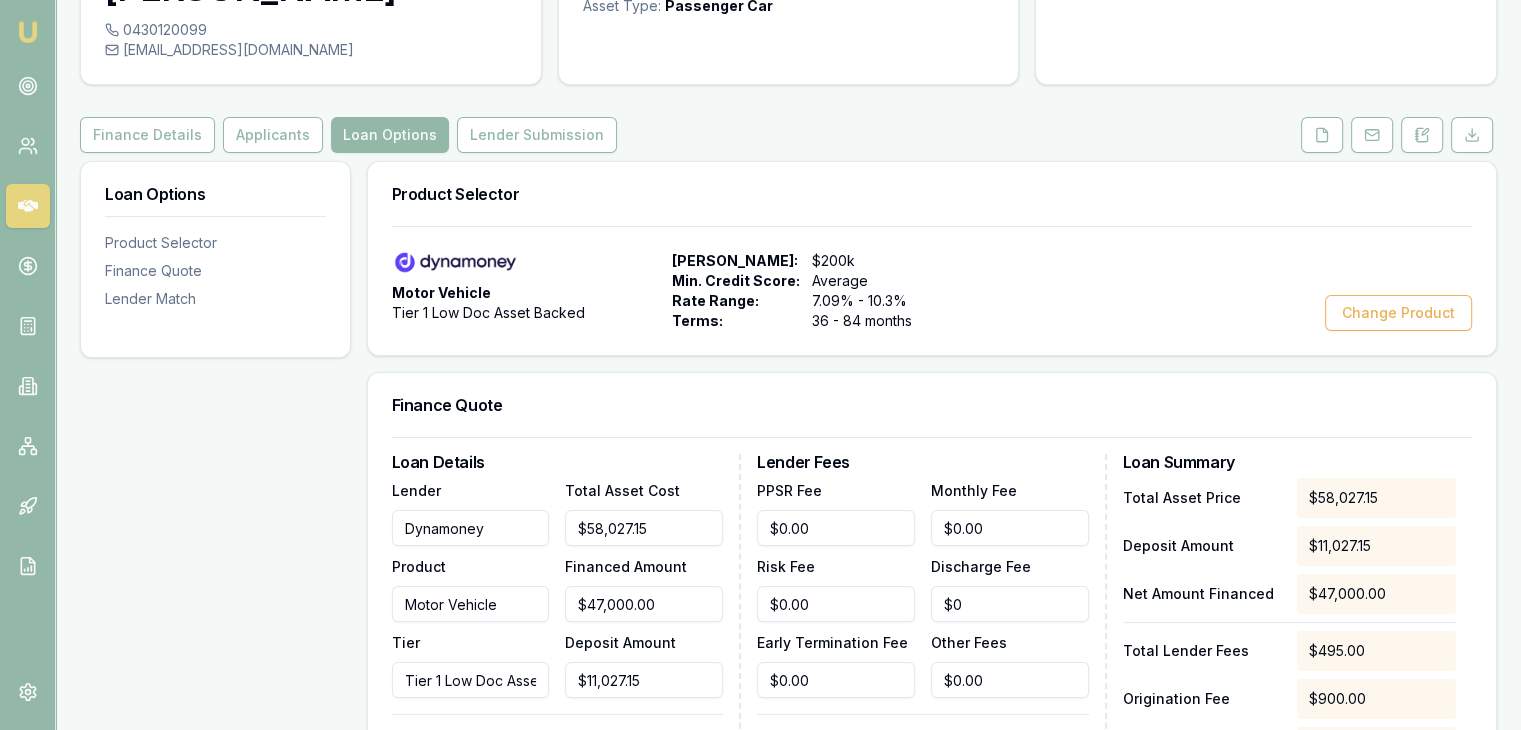
scroll to position [0, 0]
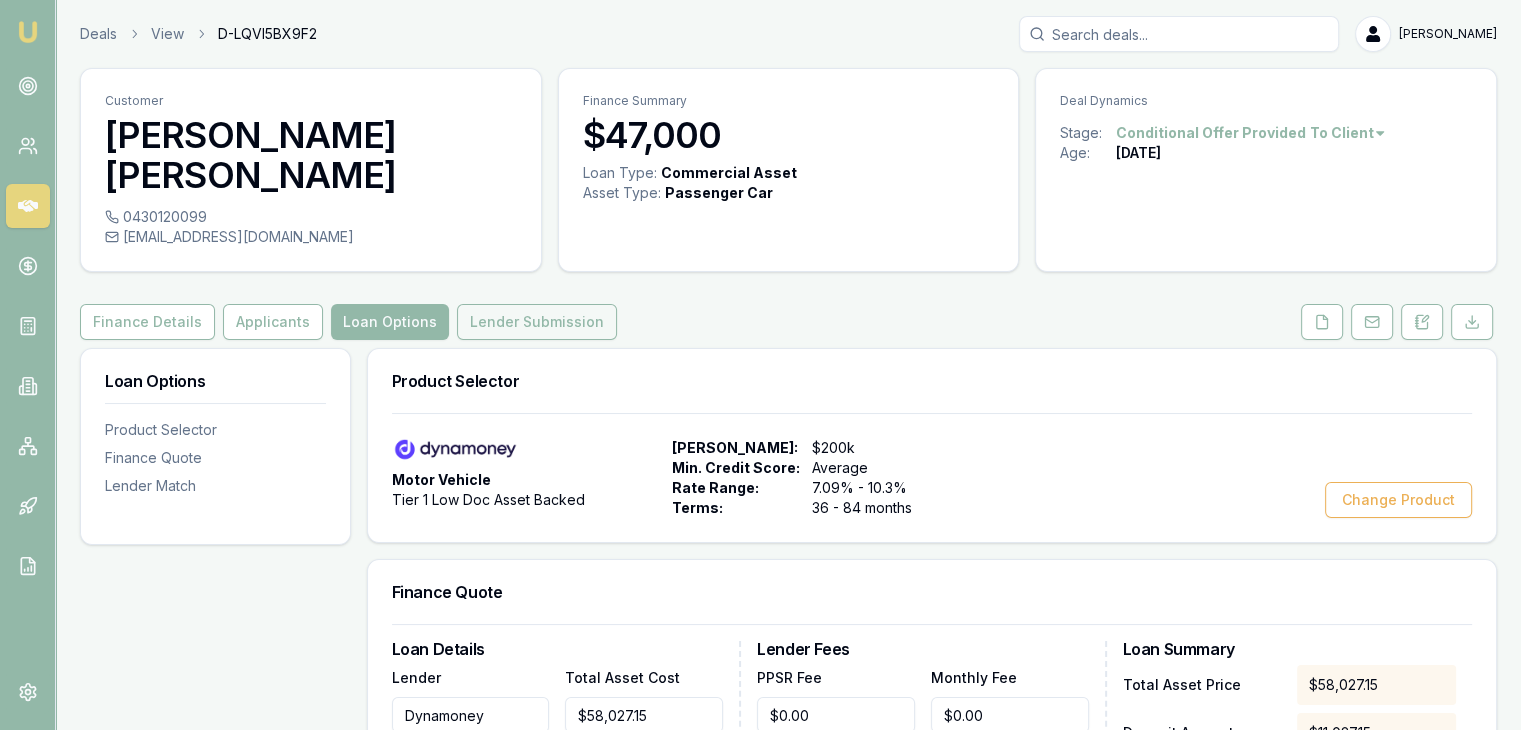
click at [497, 313] on button "Lender Submission" at bounding box center [537, 322] width 160 height 36
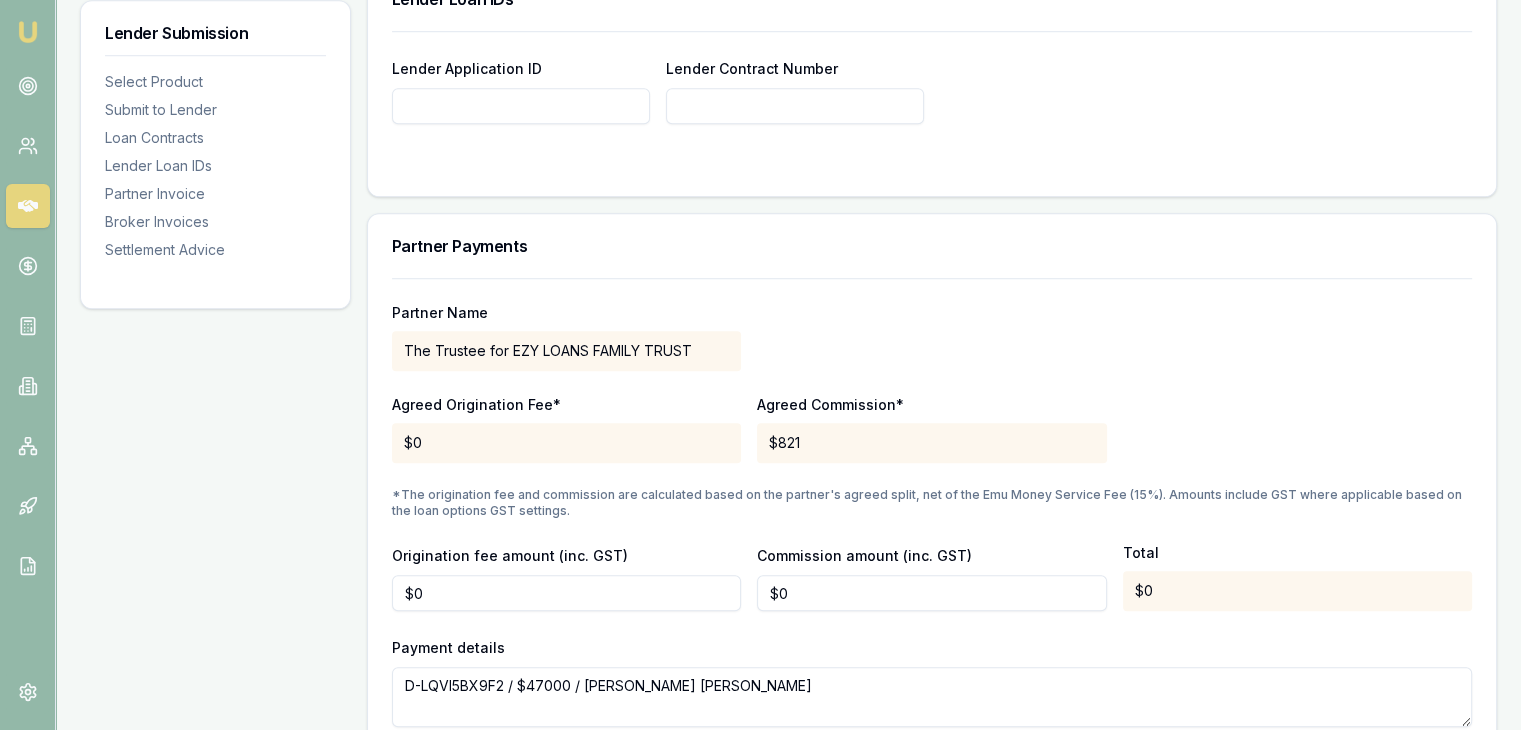
scroll to position [1400, 0]
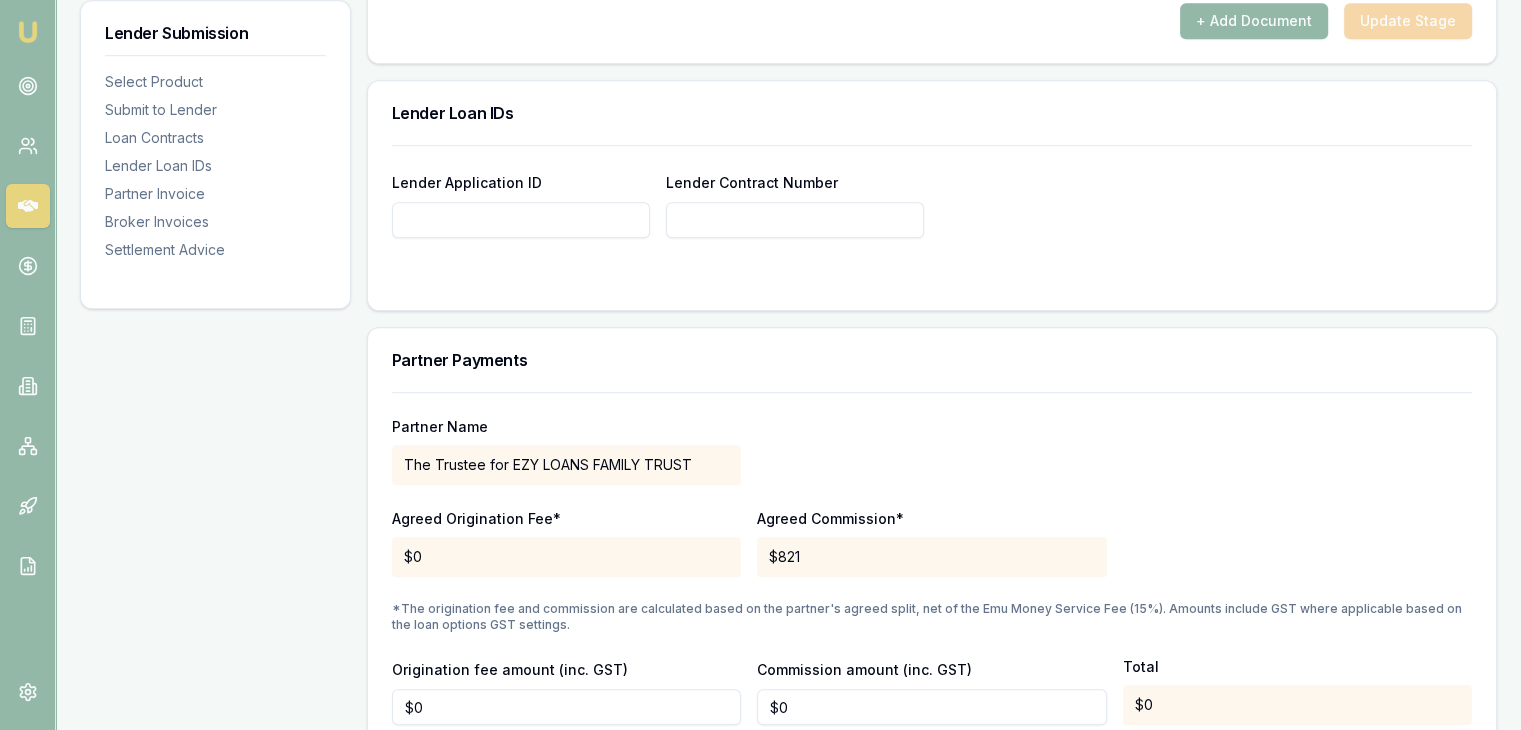
click at [520, 223] on input "Lender Application ID" at bounding box center [521, 220] width 258 height 36
click at [743, 220] on input "Lender Contract Number" at bounding box center [795, 220] width 258 height 36
type input "G0073476"
drag, startPoint x: 681, startPoint y: 217, endPoint x: 751, endPoint y: 218, distance: 70.0
click at [751, 218] on input "G0073476" at bounding box center [795, 220] width 258 height 36
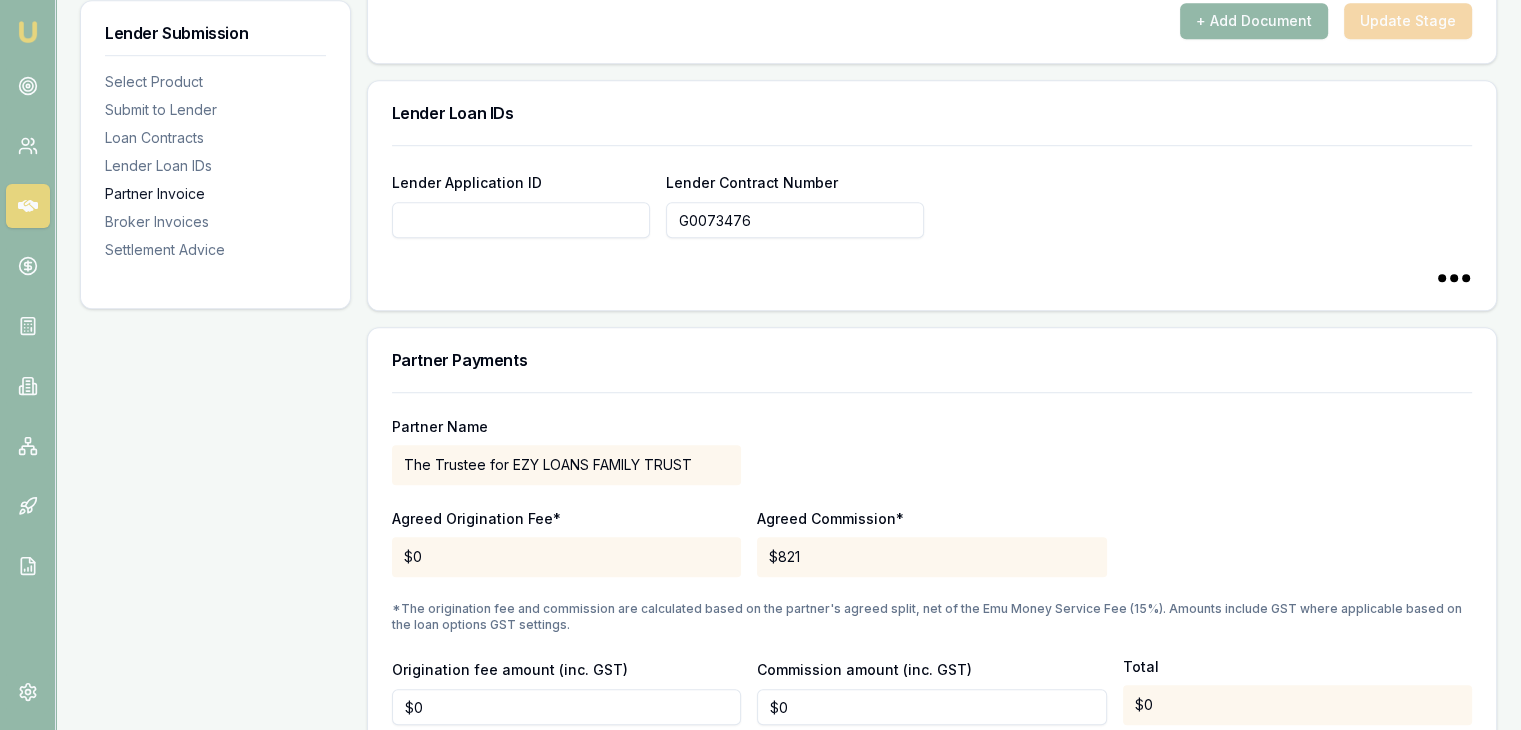
type input "G0073476"
click at [425, 221] on input "Lender Application ID" at bounding box center [521, 220] width 258 height 36
paste input "G0073476"
type input "G0073476"
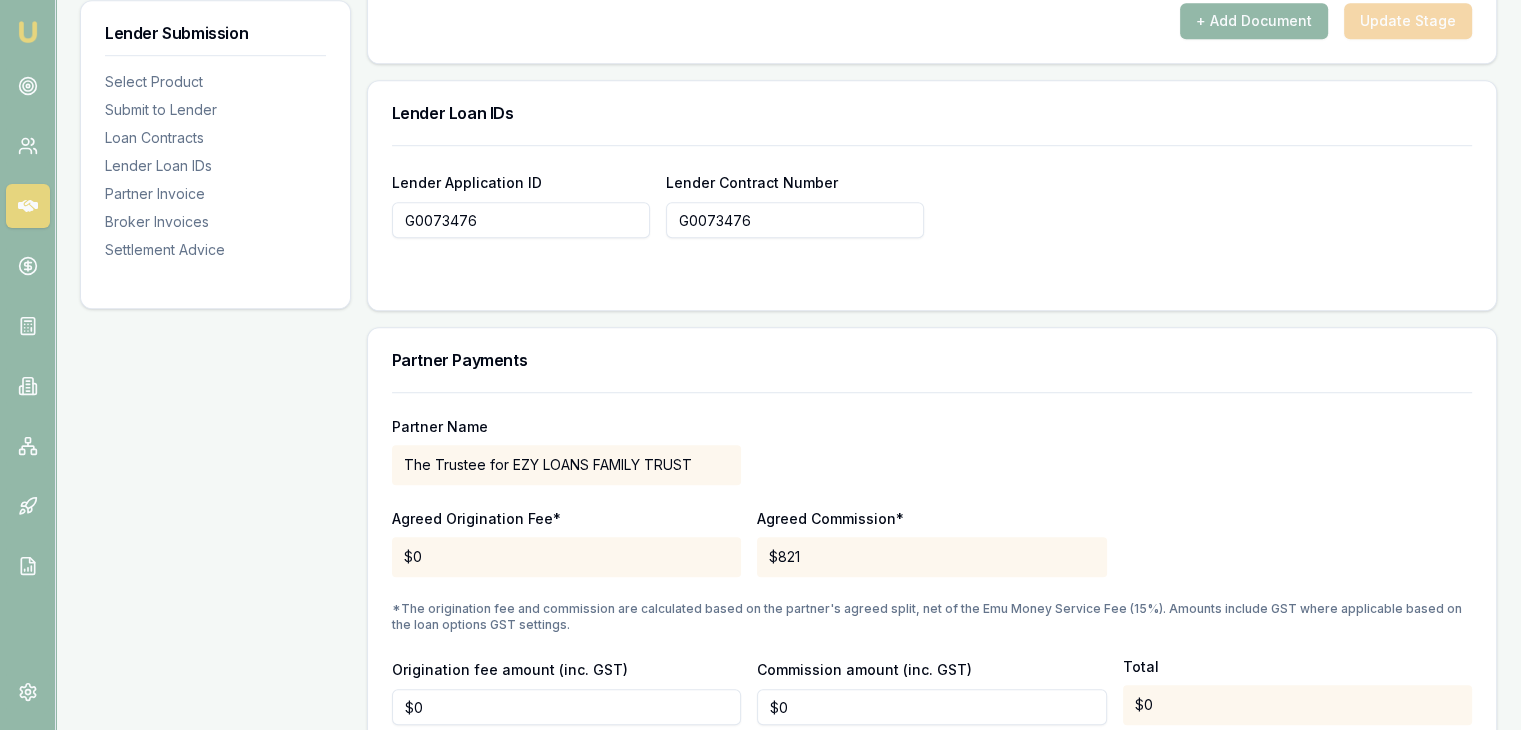
click at [877, 293] on div "Lender Application ID G0073476 Lender Contract Number G0073476" at bounding box center [932, 227] width 1128 height 165
click at [540, 216] on input "Lender Application ID" at bounding box center [521, 220] width 258 height 36
paste input "G0073476"
type input "G0073476"
click at [664, 313] on div "Product Summary Motor Vehicle Tier 1 Low Doc Asset Backed Total Amount $47,000 …" at bounding box center [932, 144] width 1130 height 2393
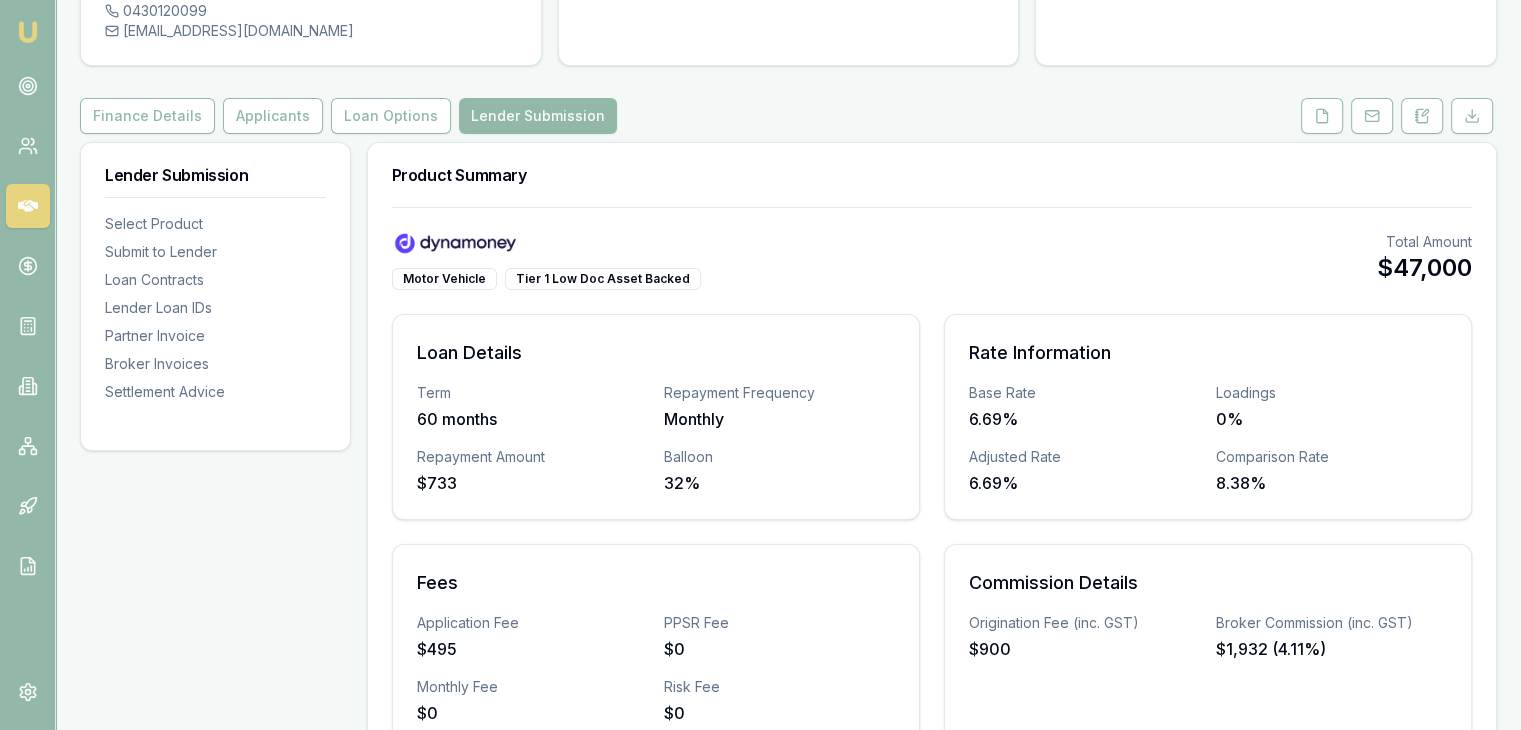
scroll to position [100, 0]
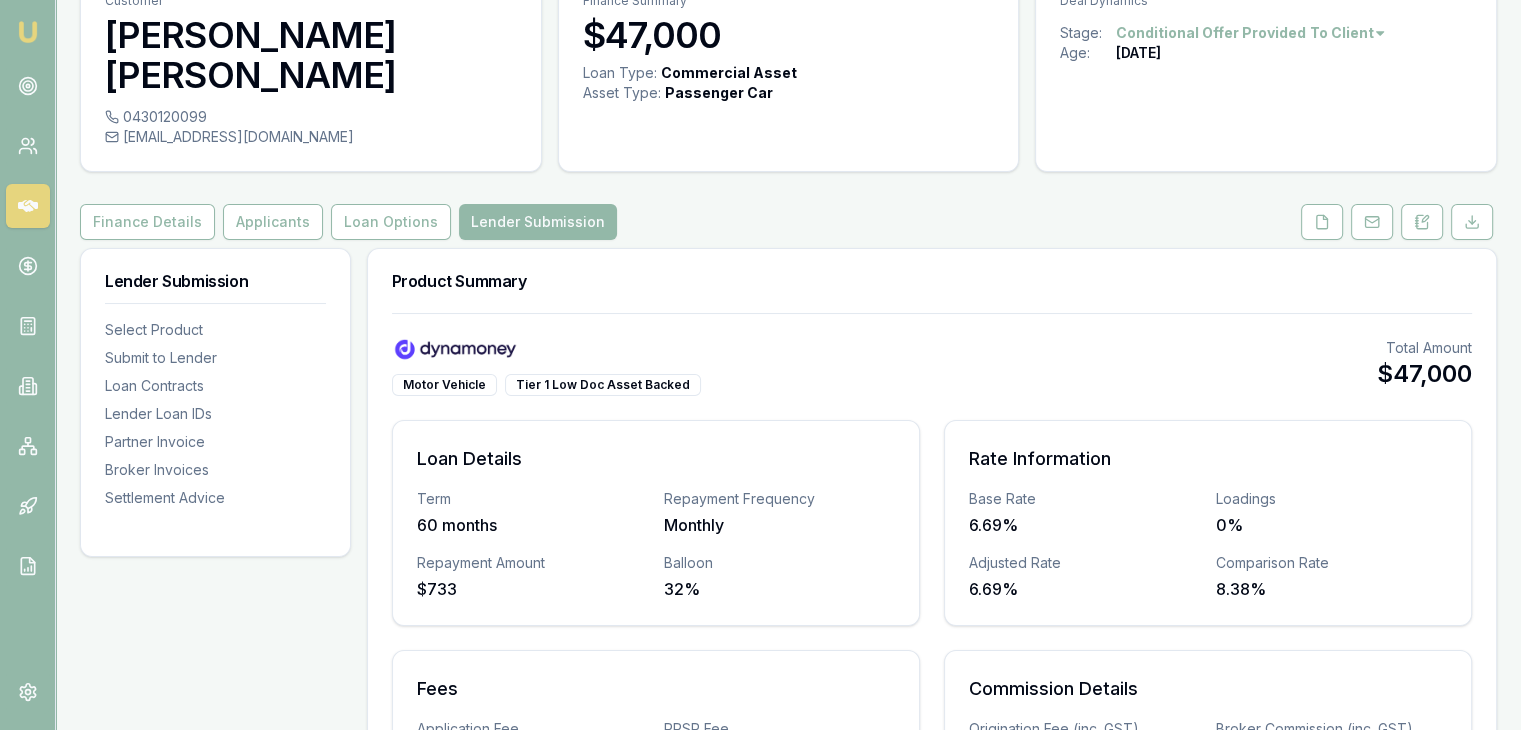
click at [29, 32] on img at bounding box center [28, 32] width 24 height 24
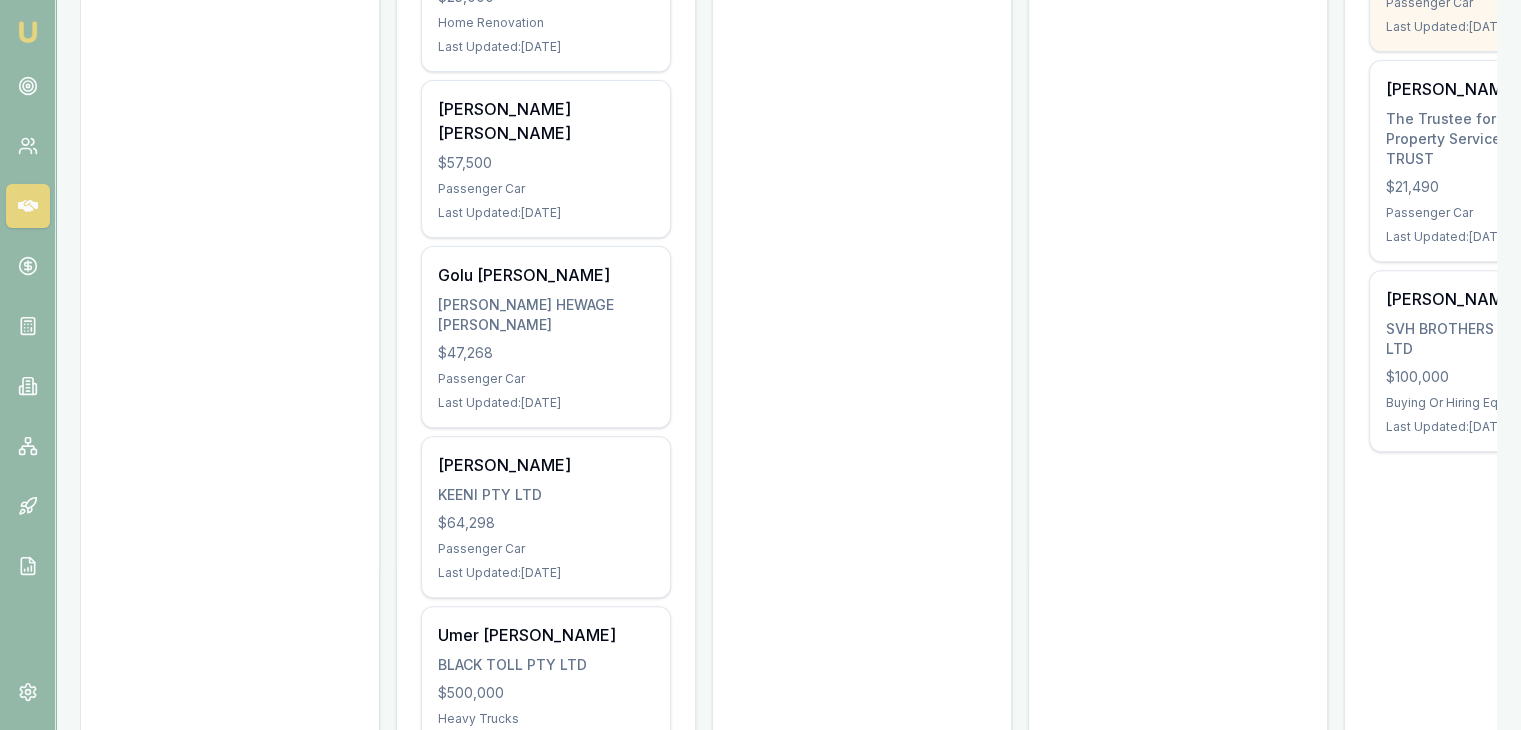
scroll to position [600, 0]
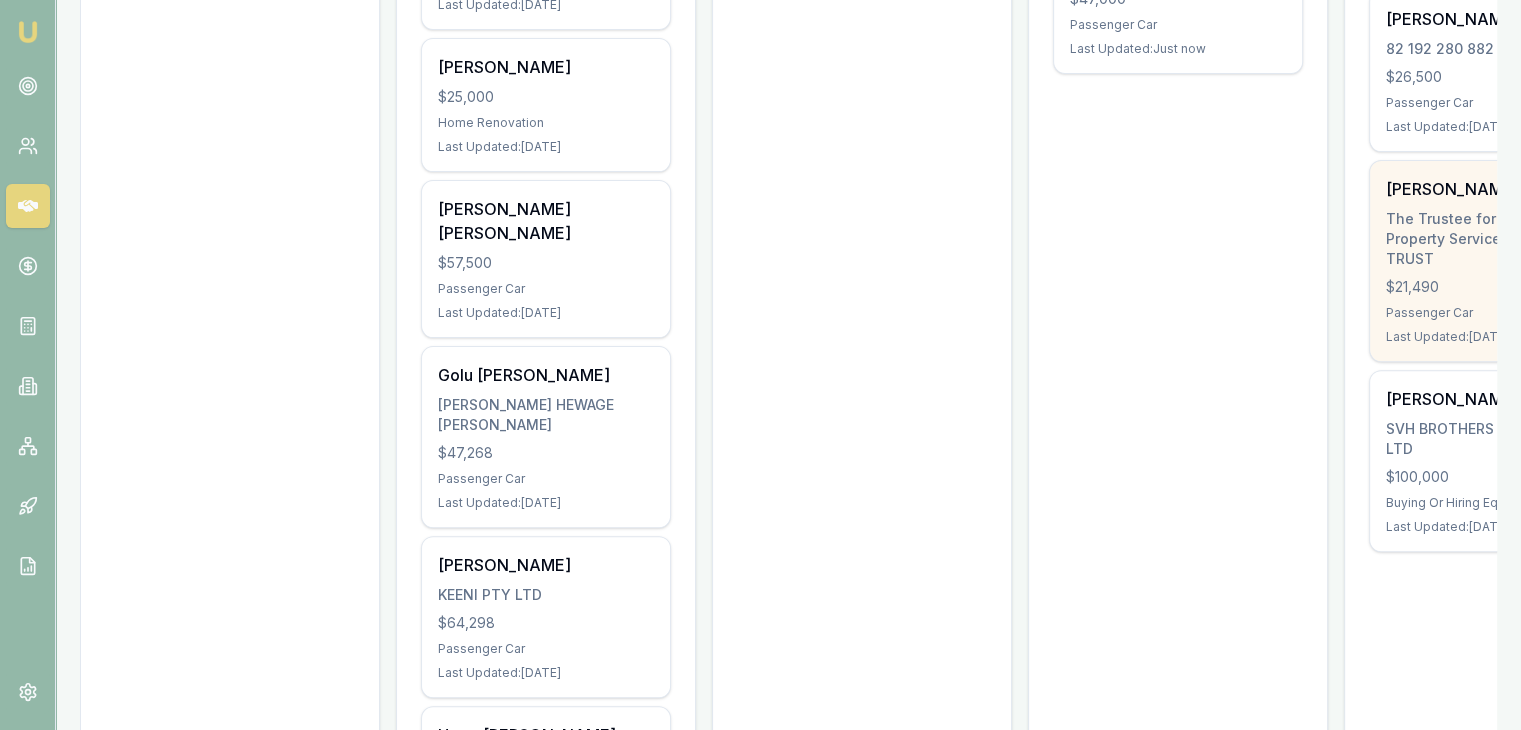
click at [1411, 277] on div "$21,490" at bounding box center [1494, 287] width 216 height 20
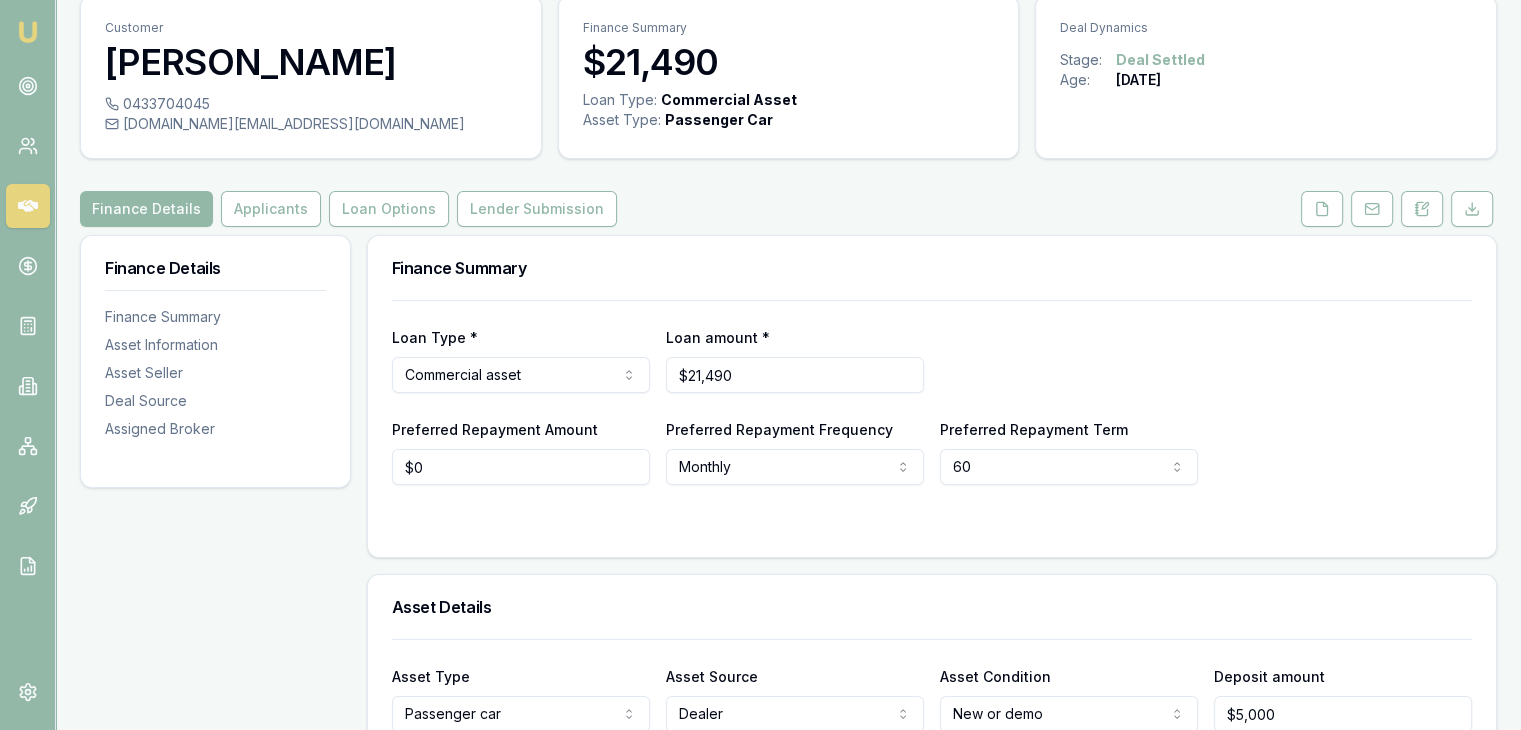
scroll to position [200, 0]
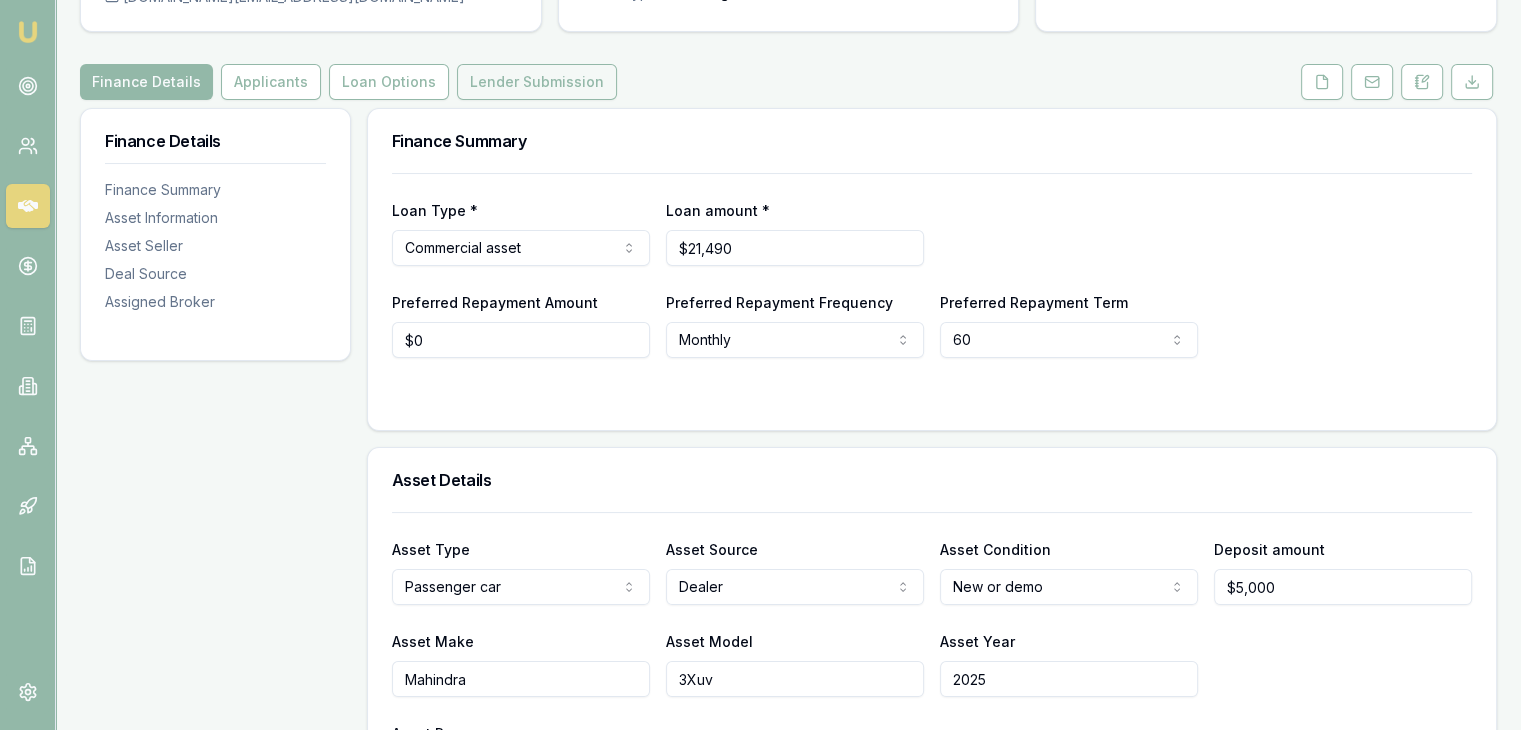
click at [517, 81] on button "Lender Submission" at bounding box center [537, 82] width 160 height 36
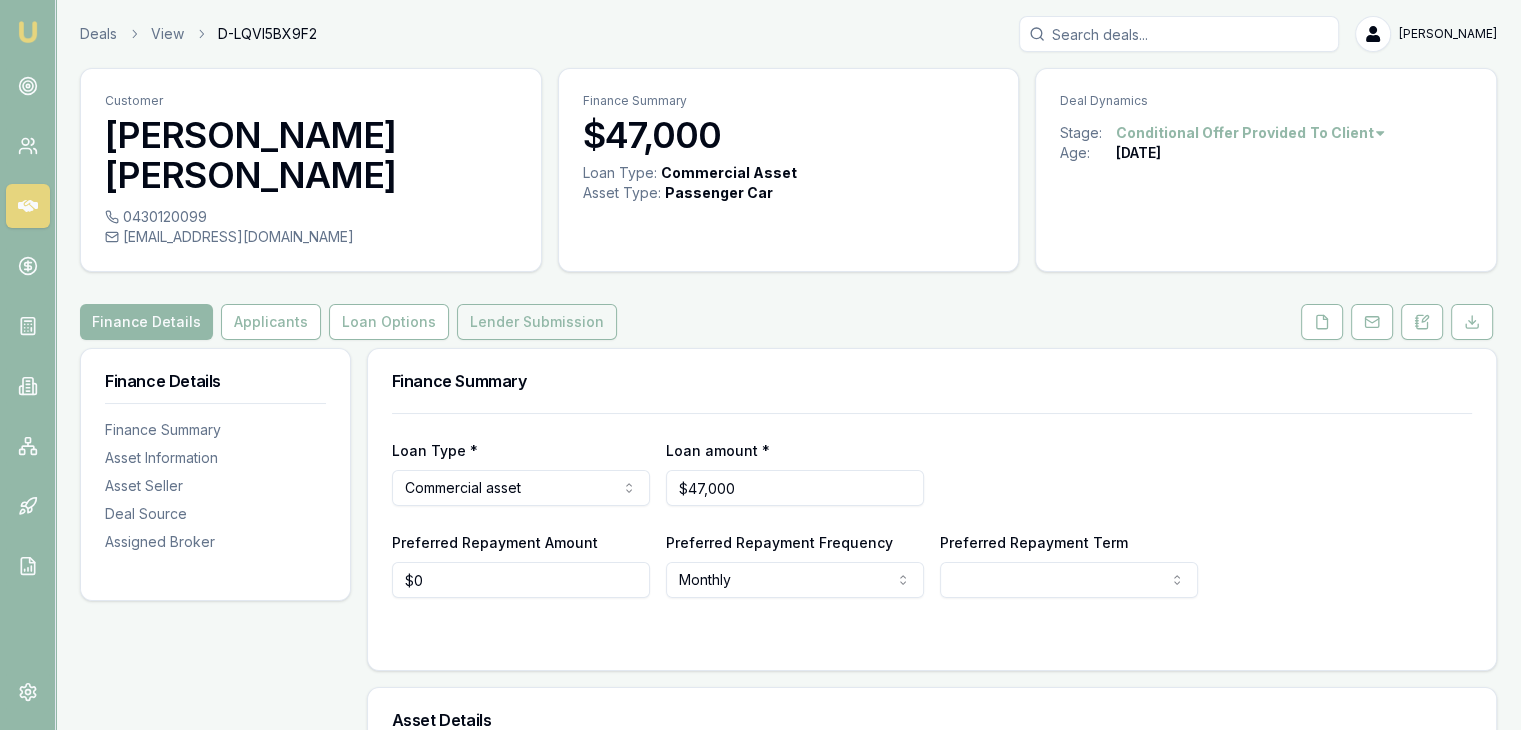
click at [489, 318] on button "Lender Submission" at bounding box center [537, 322] width 160 height 36
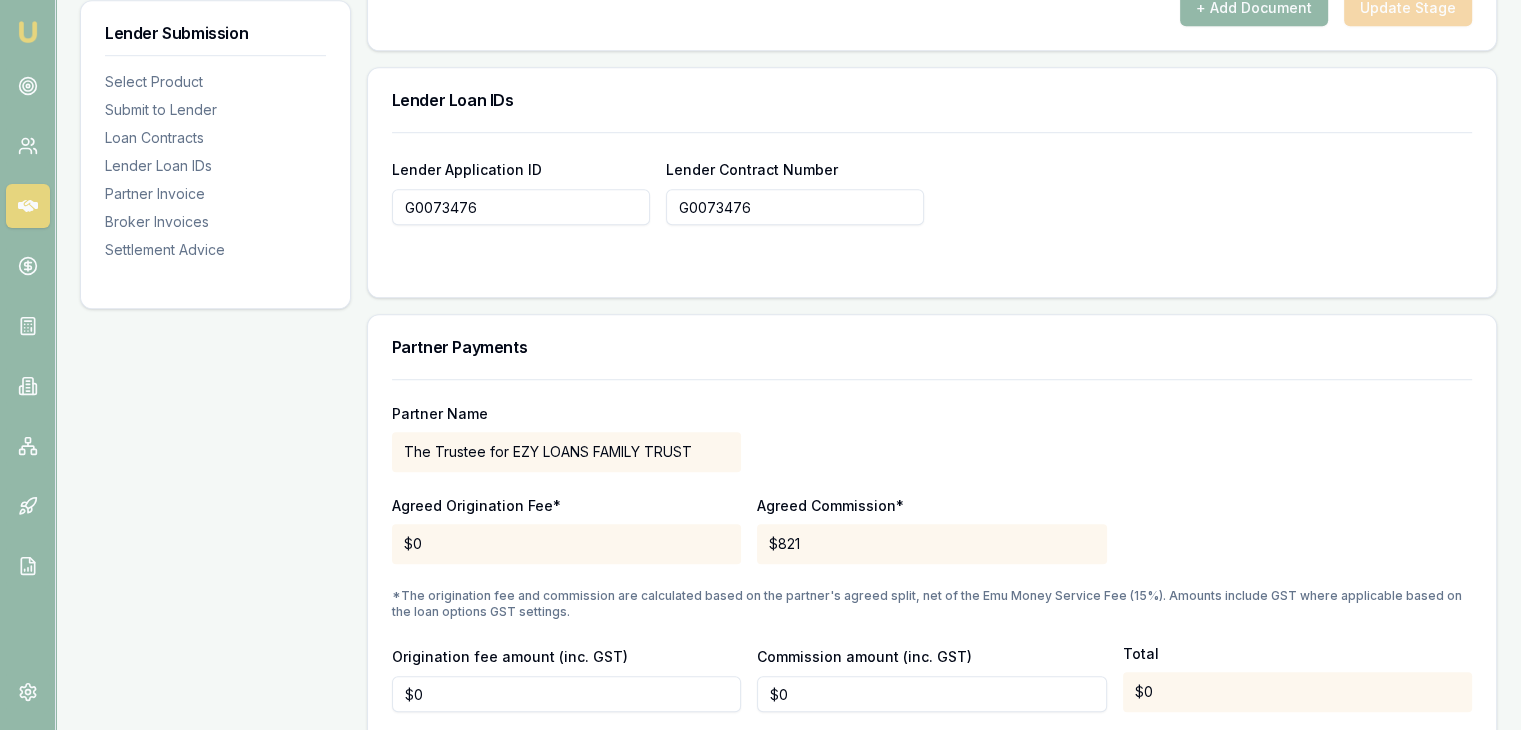
scroll to position [1500, 0]
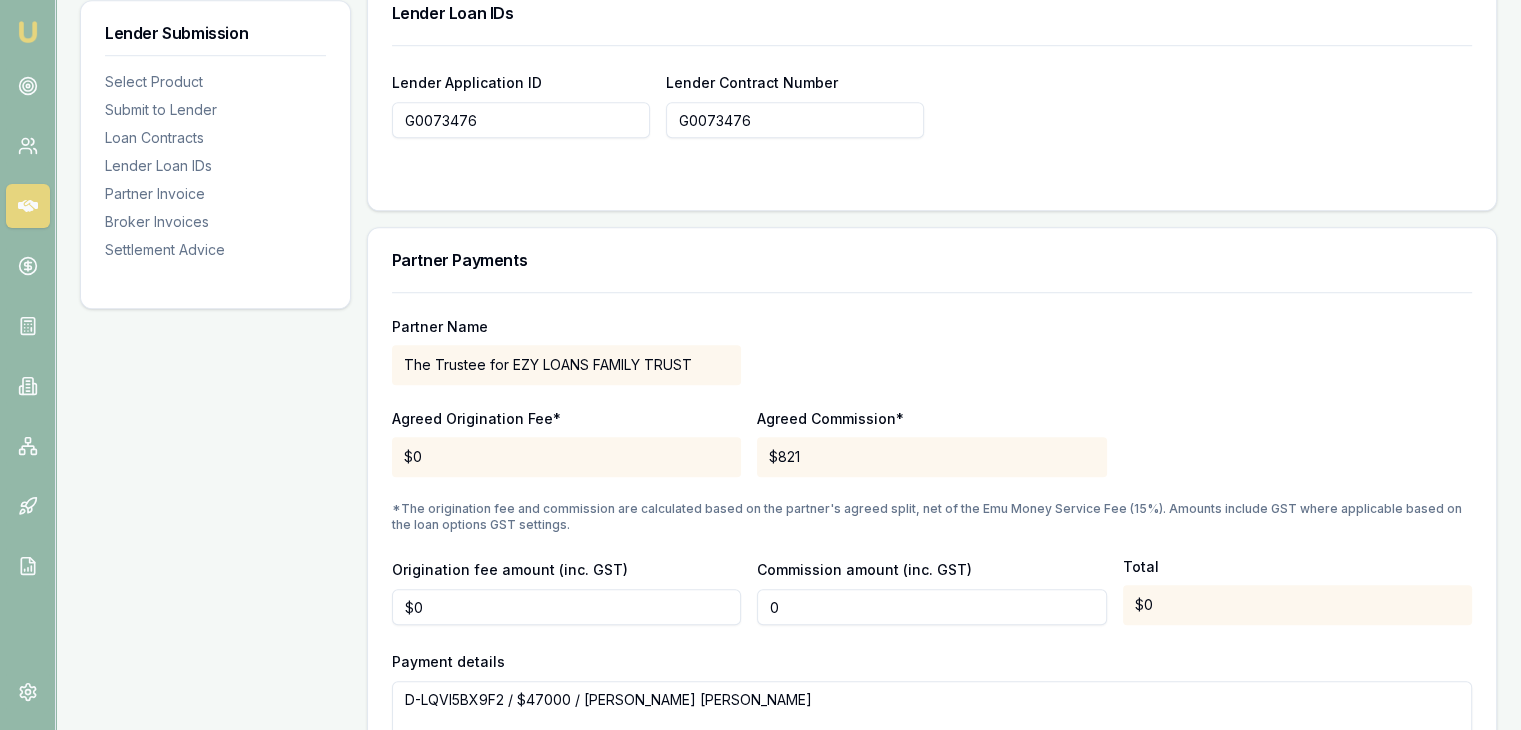
click at [796, 617] on input "0" at bounding box center [931, 607] width 349 height 36
type input "$1,000"
click at [784, 657] on div "Payment details D-LQVI5BX9F2 / $47000 / Kalpeshkumar Rameshbhai Patel" at bounding box center [932, 695] width 1080 height 92
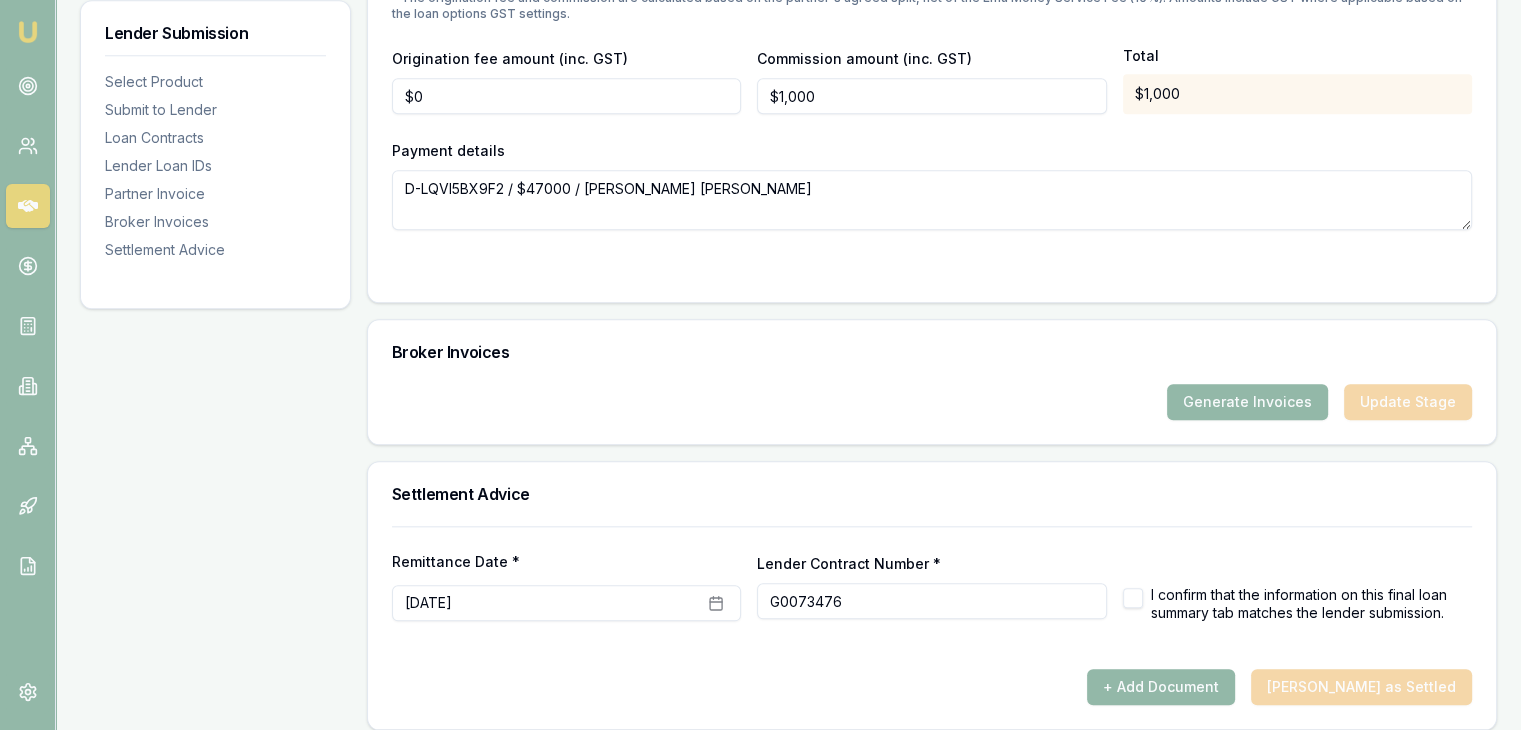
scroll to position [2023, 0]
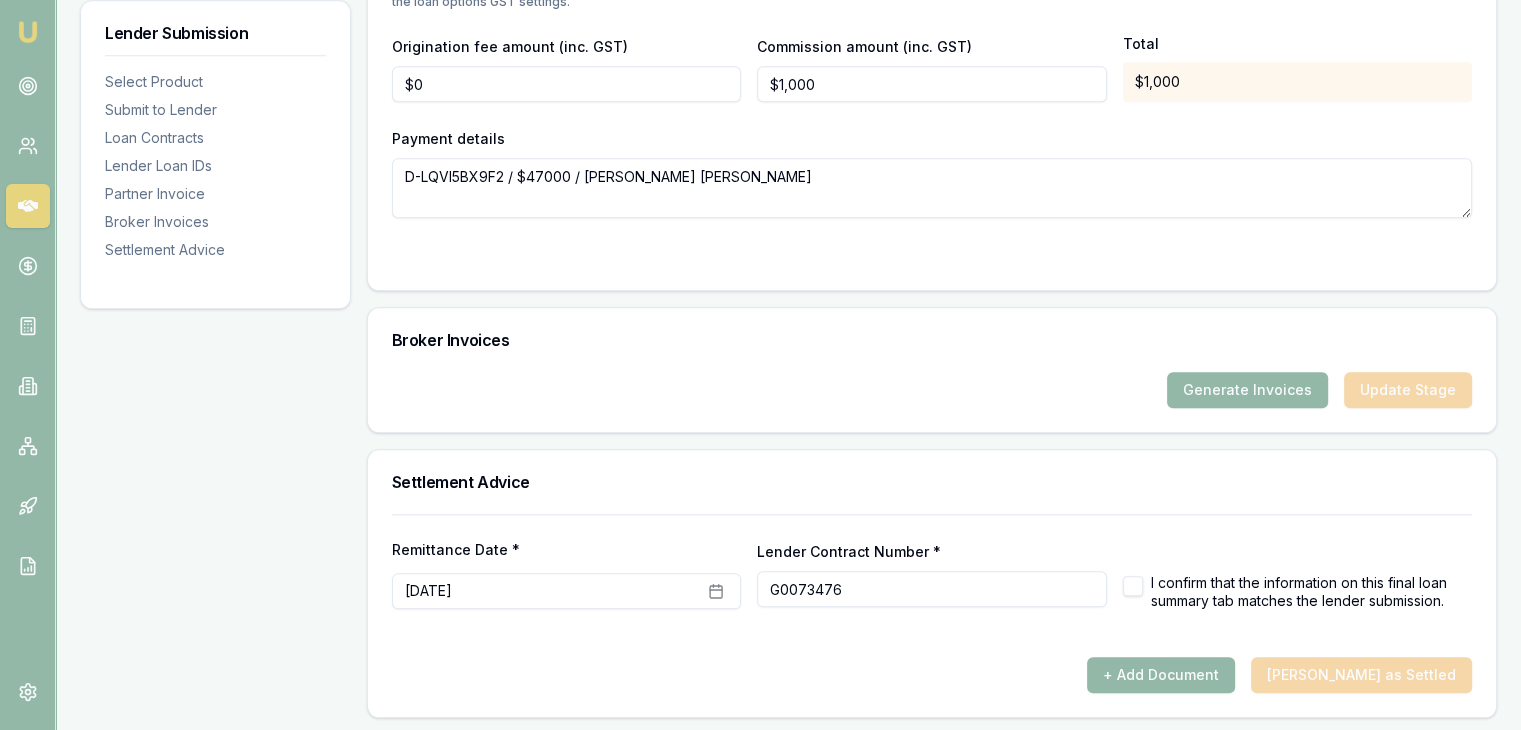
click at [1127, 580] on button "button" at bounding box center [1133, 586] width 20 height 20
checkbox input "true"
click at [1169, 519] on div "Remittance Date * September 20th, 2025 Lender Contract Number * G0073476 I conf…" at bounding box center [932, 561] width 1080 height 95
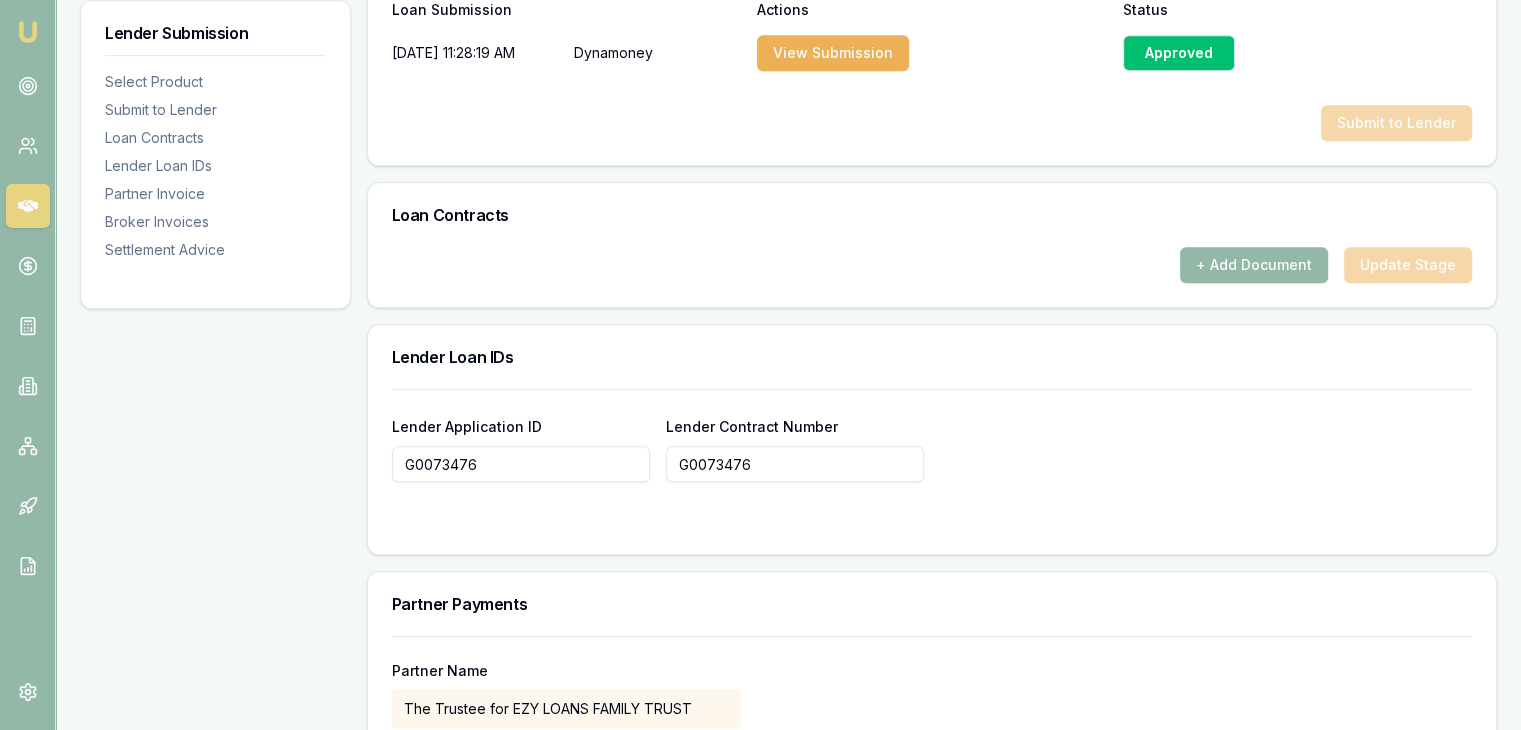
scroll to position [923, 0]
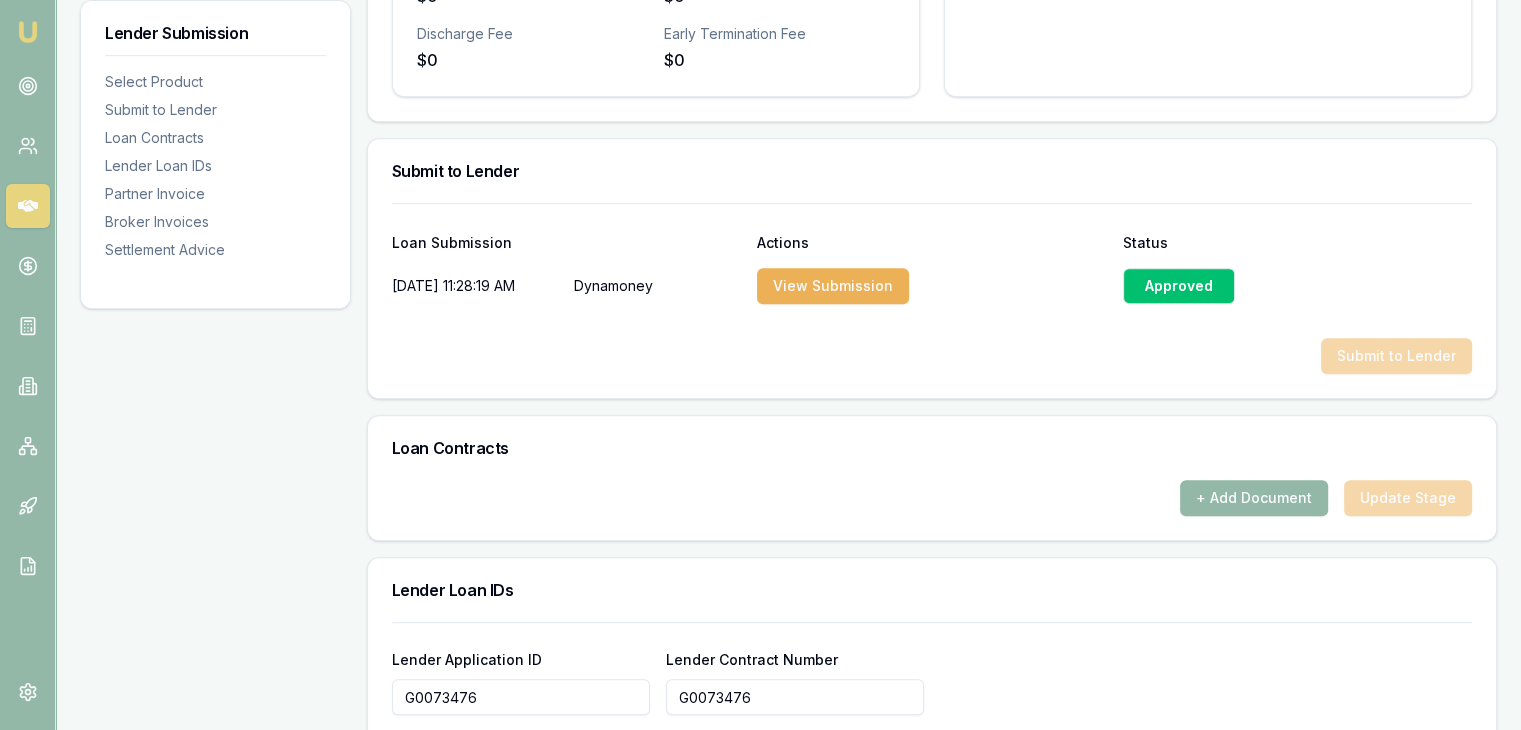
click at [1040, 363] on div "Submit to Lender" at bounding box center [932, 356] width 1080 height 36
